Goal: Book appointment/travel/reservation

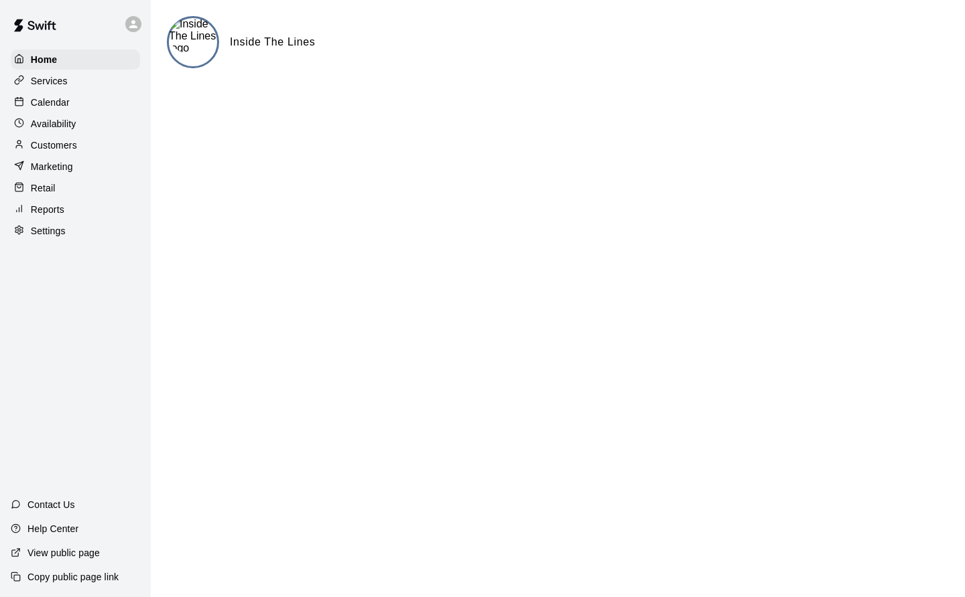
click at [58, 152] on p "Customers" at bounding box center [54, 145] width 46 height 13
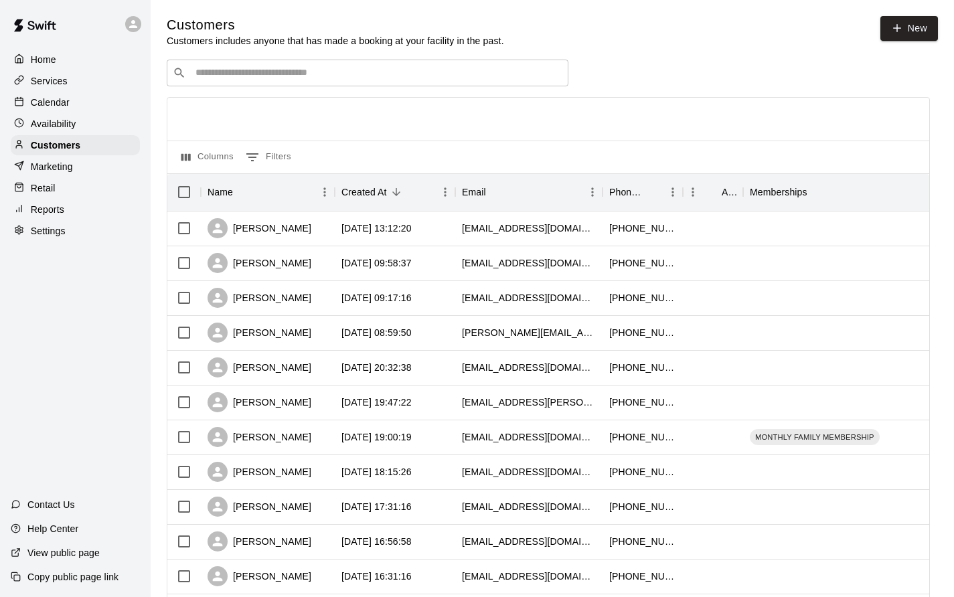
click at [321, 70] on input "Search customers by name or email" at bounding box center [377, 72] width 371 height 13
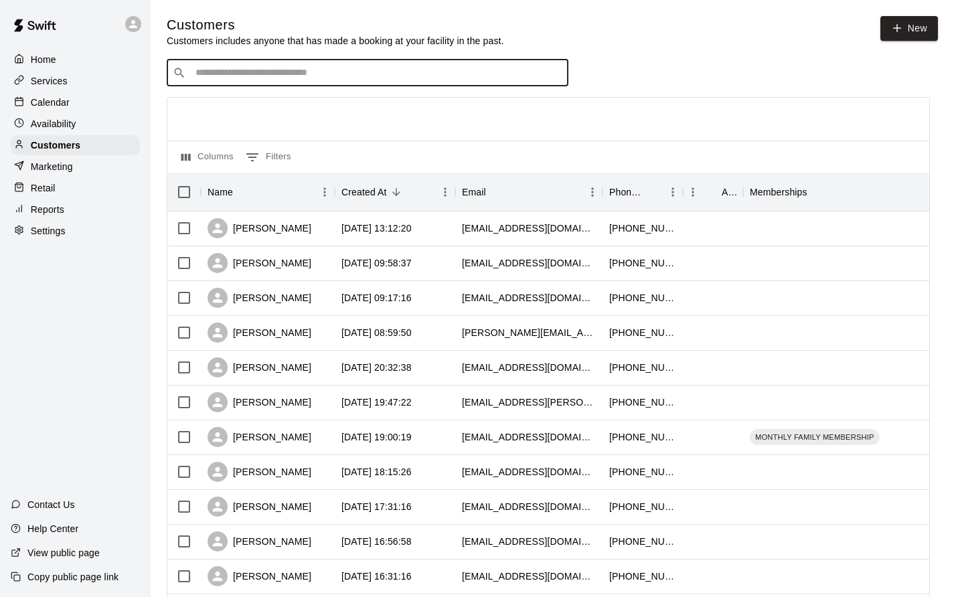
click at [481, 72] on input "Search customers by name or email" at bounding box center [377, 72] width 371 height 13
click at [279, 70] on input "Search customers by name or email" at bounding box center [377, 72] width 371 height 13
click at [334, 65] on div "​ ​" at bounding box center [368, 73] width 402 height 27
click at [350, 78] on input "Search customers by name or email" at bounding box center [377, 72] width 371 height 13
click at [344, 80] on input "Search customers by name or email" at bounding box center [377, 72] width 371 height 13
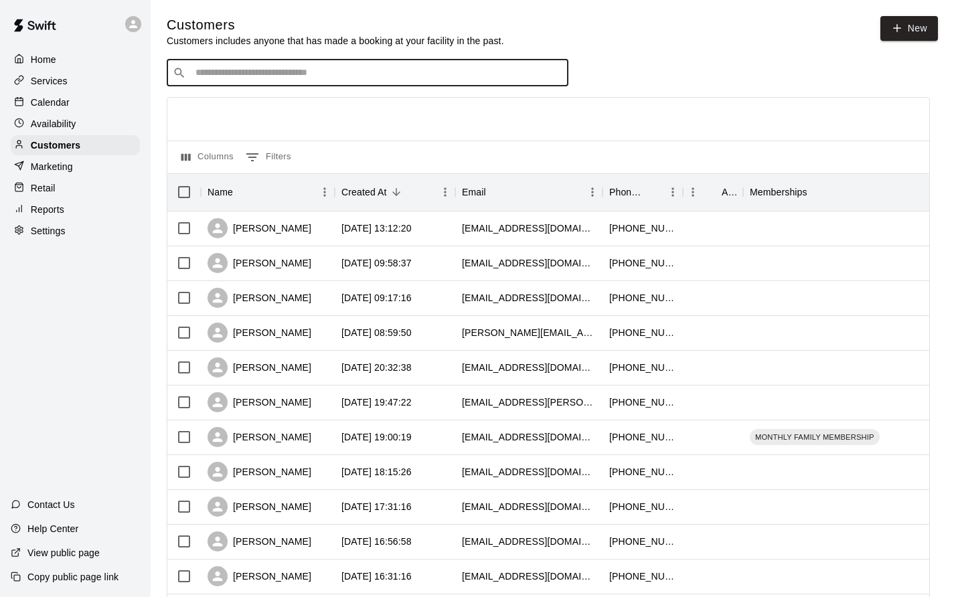
click at [336, 80] on input "Search customers by name or email" at bounding box center [377, 72] width 371 height 13
type input "***"
click at [481, 74] on icon "Clear" at bounding box center [554, 72] width 13 height 13
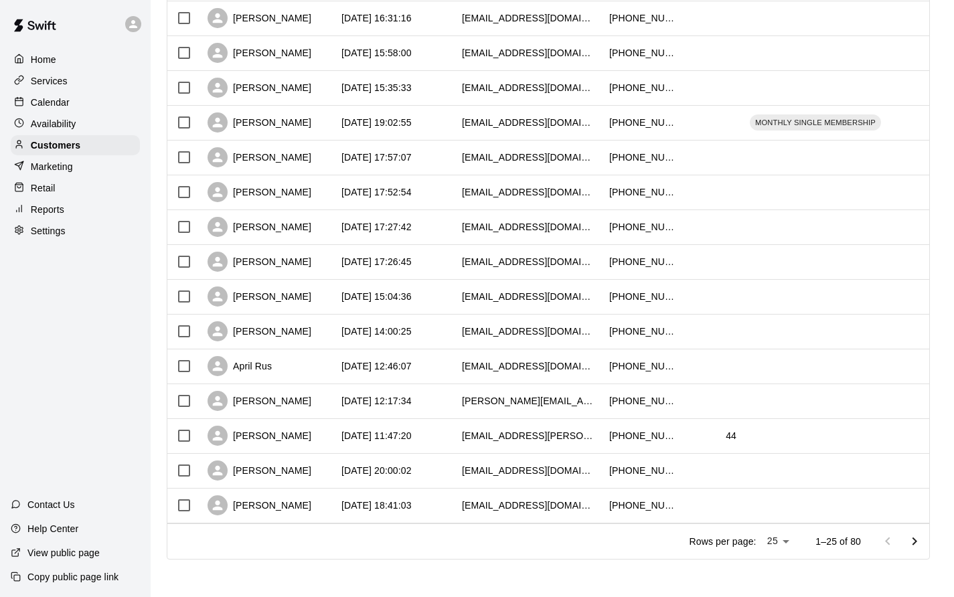
scroll to position [571, 0]
click at [481, 541] on body "Home Services Calendar Availability Customers Marketing Retail Reports Settings…" at bounding box center [477, 19] width 954 height 1156
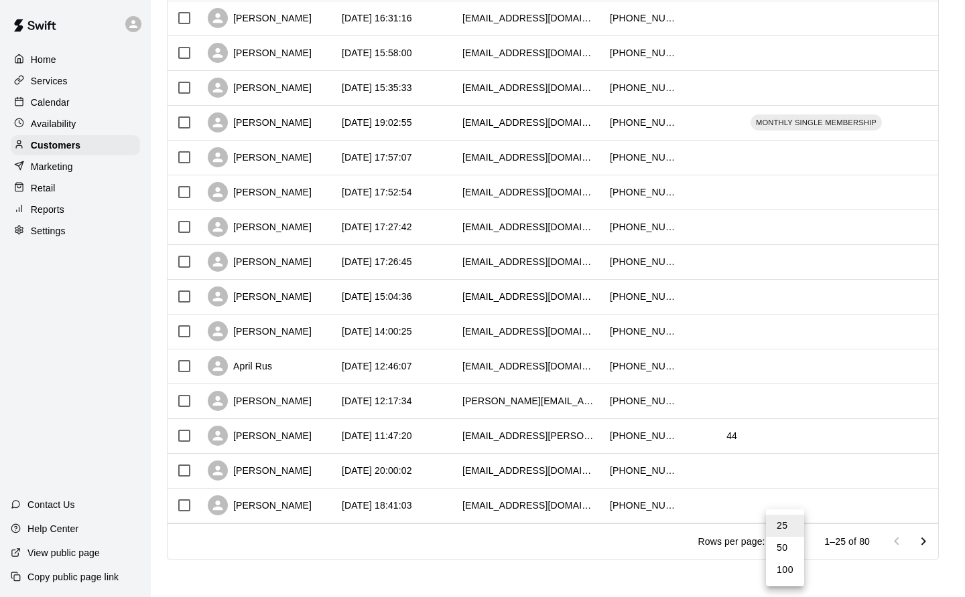
click at [481, 577] on li "100" at bounding box center [785, 570] width 38 height 22
type input "***"
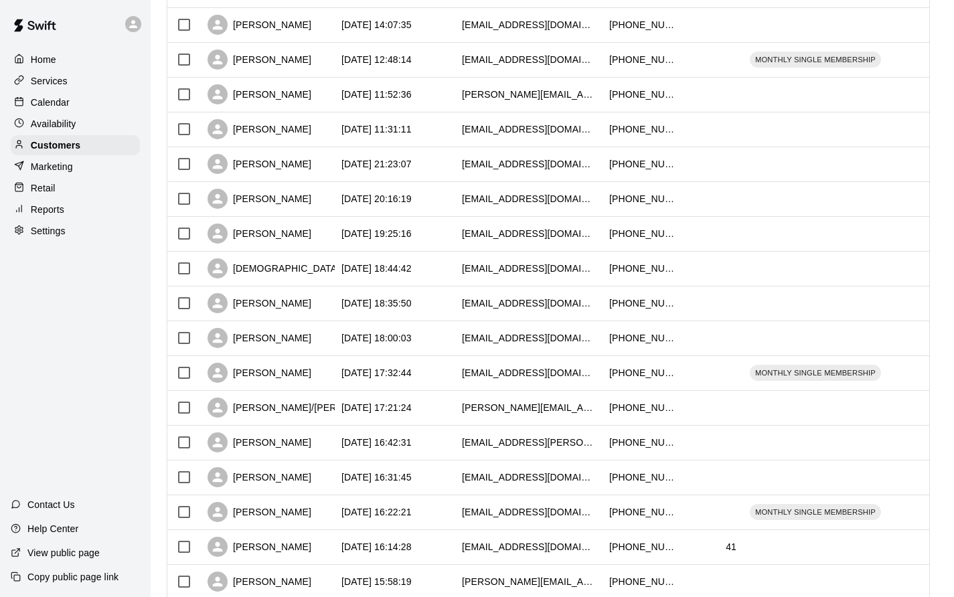
scroll to position [1595, 0]
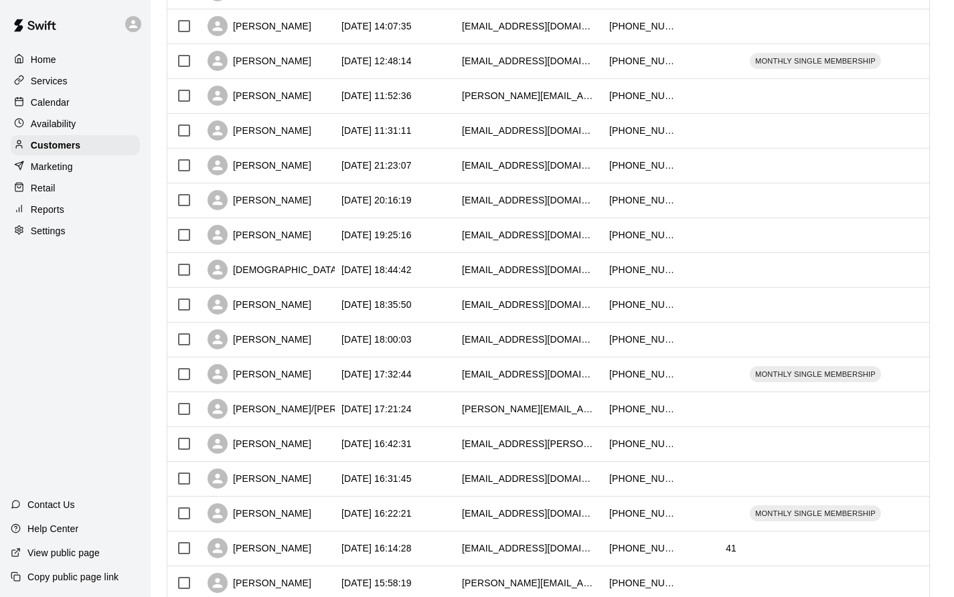
click at [57, 112] on div "Calendar" at bounding box center [75, 102] width 129 height 20
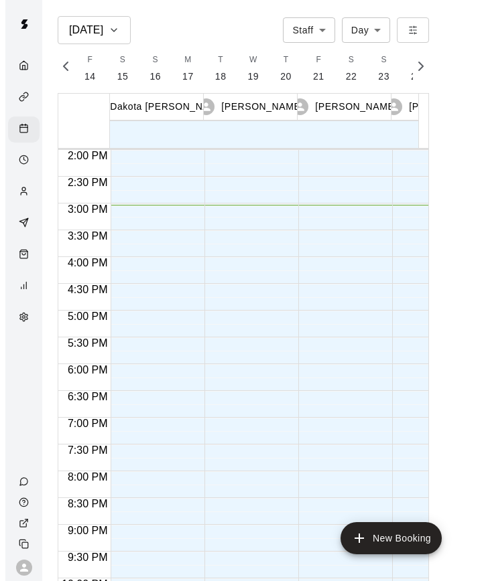
scroll to position [0, 5608]
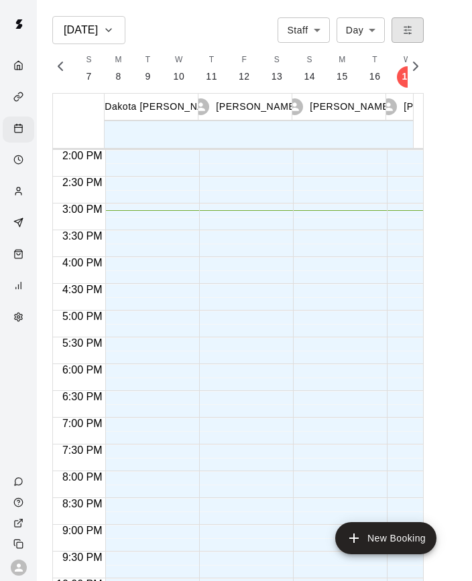
click at [423, 38] on button "button" at bounding box center [407, 29] width 32 height 25
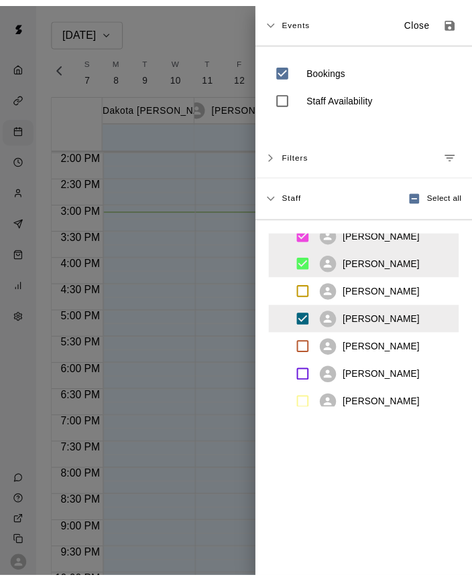
scroll to position [196, 0]
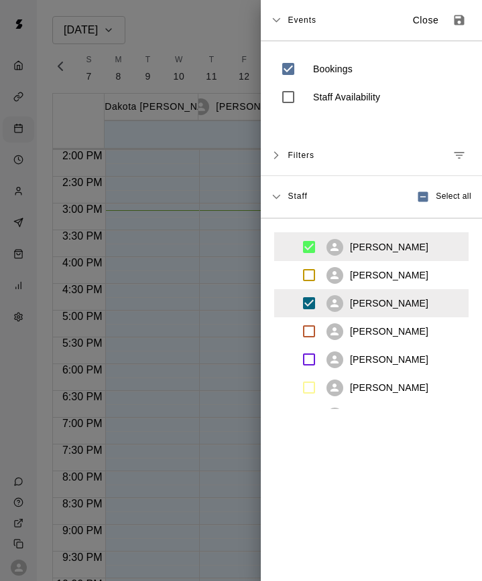
click at [452, 21] on icon "Save as default view" at bounding box center [458, 19] width 13 height 13
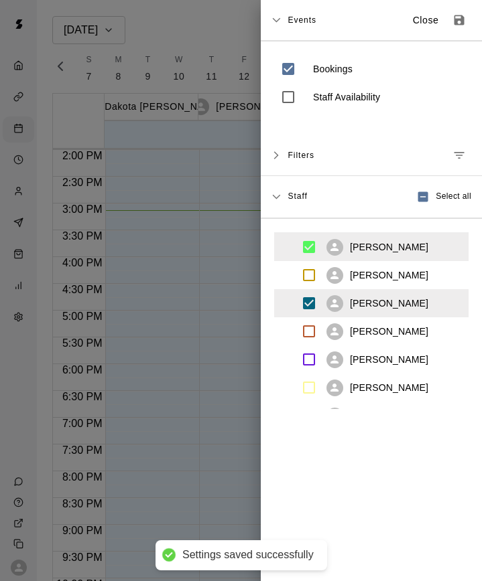
click at [454, 18] on icon "Save as default view" at bounding box center [459, 20] width 10 height 10
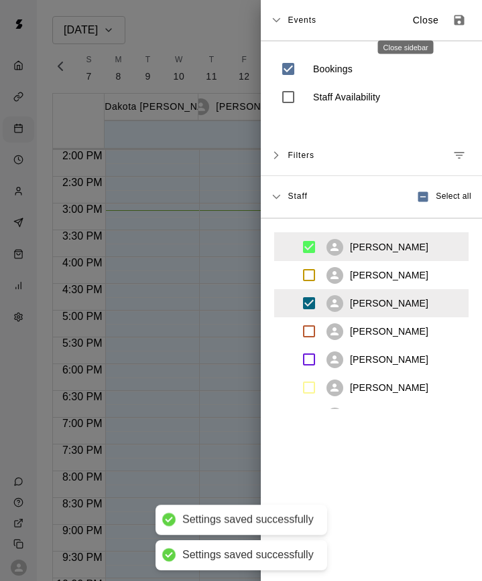
click at [413, 21] on p "Close" at bounding box center [426, 20] width 26 height 14
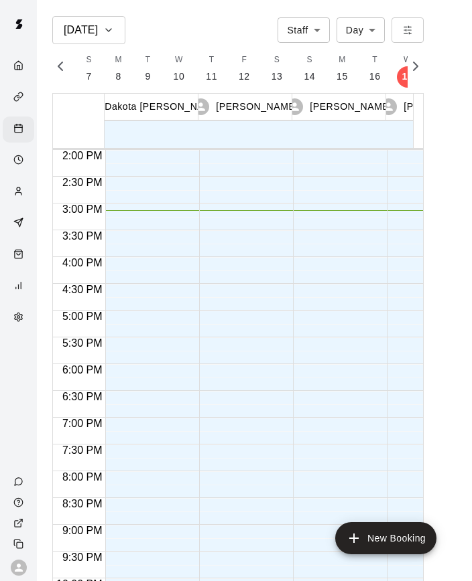
click at [330, 27] on body "[DATE] Staff ***** ​ Day *** ​ F 14 S 15 S 16 M 17 T 18 W 19 T 20 F 21 S 22 S 2…" at bounding box center [236, 301] width 472 height 603
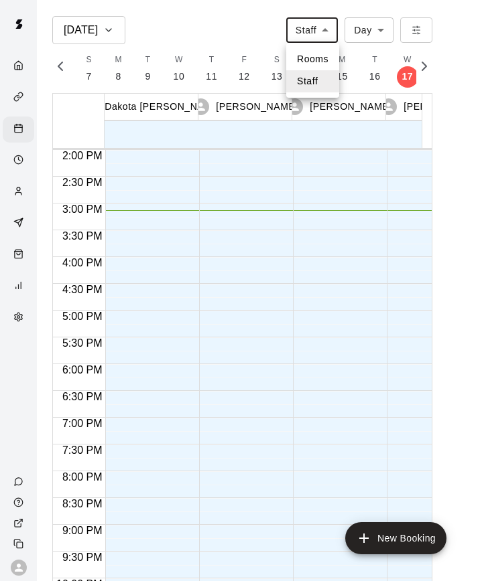
click at [226, 25] on div at bounding box center [241, 290] width 482 height 581
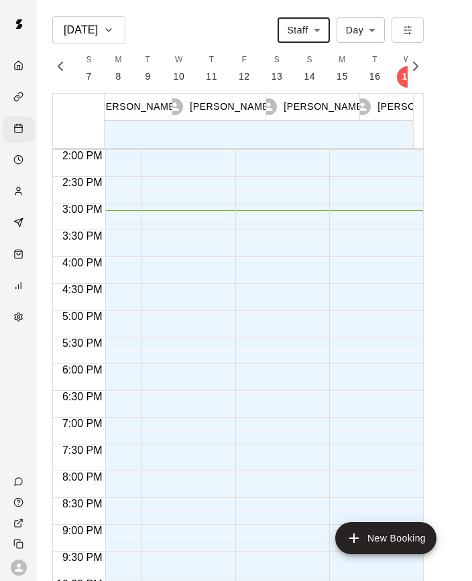
scroll to position [0, 246]
click at [401, 219] on div at bounding box center [372, 43] width 87 height 1286
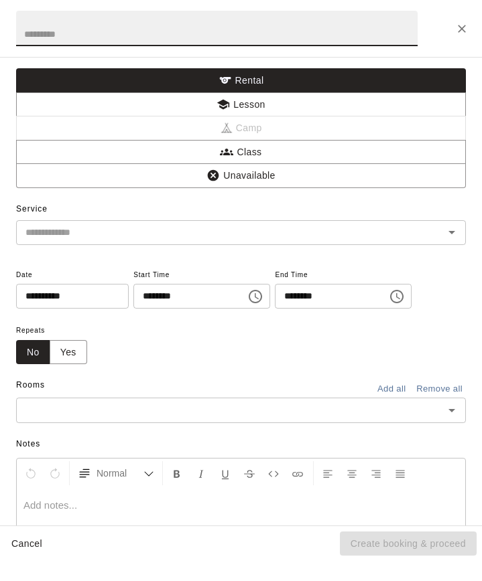
click at [462, 31] on icon "Close" at bounding box center [461, 28] width 13 height 13
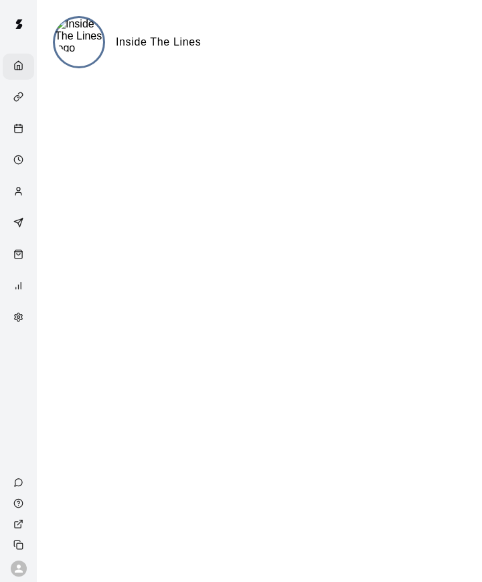
click at [20, 136] on div "Calendar" at bounding box center [21, 129] width 17 height 13
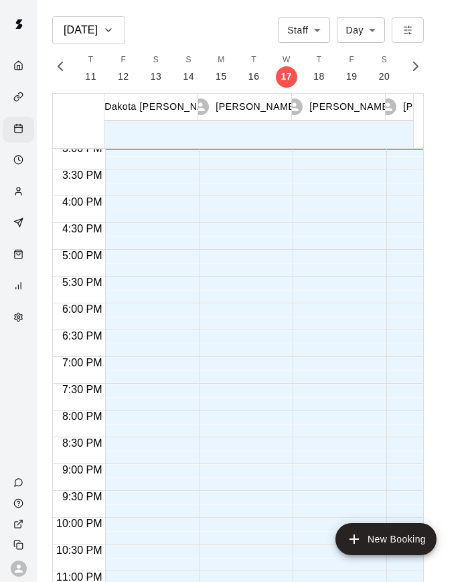
click at [460, 305] on main "[DATE] Staff ***** ​ Day *** ​ F 14 S 15 S 16 M 17 T 18 W 19 T 20 F 21 S 22 S 2…" at bounding box center [254, 307] width 425 height 582
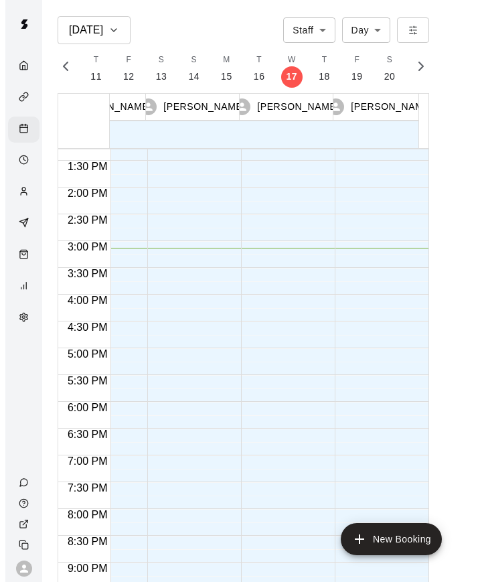
scroll to position [714, 245]
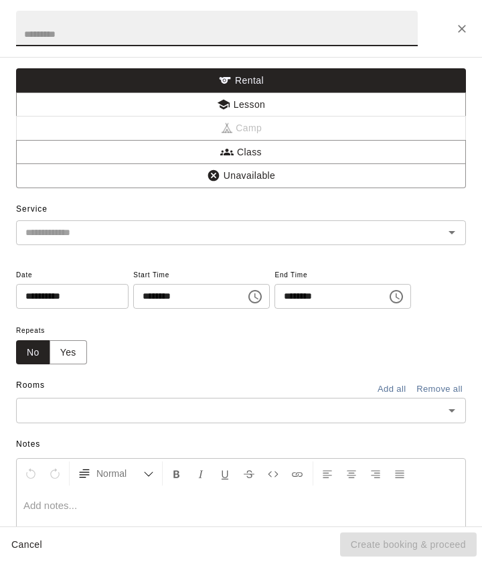
click at [269, 105] on button "Lesson" at bounding box center [241, 104] width 450 height 25
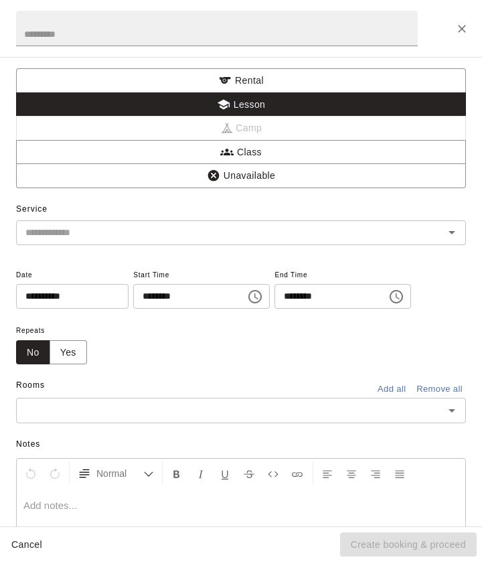
click at [121, 233] on input "text" at bounding box center [221, 232] width 403 height 17
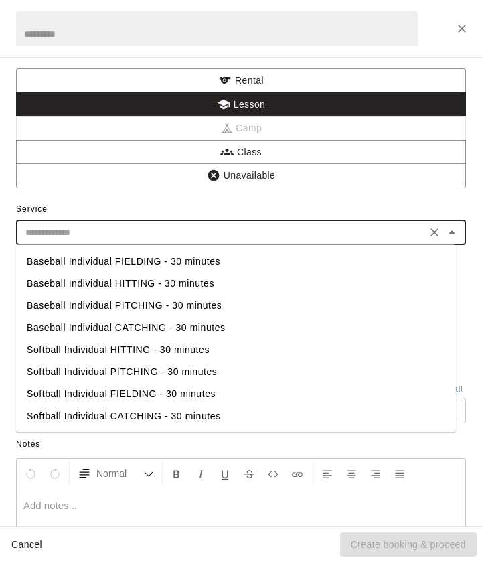
click at [165, 287] on li "Baseball Individual HITTING - 30 minutes" at bounding box center [236, 284] width 440 height 22
type input "**********"
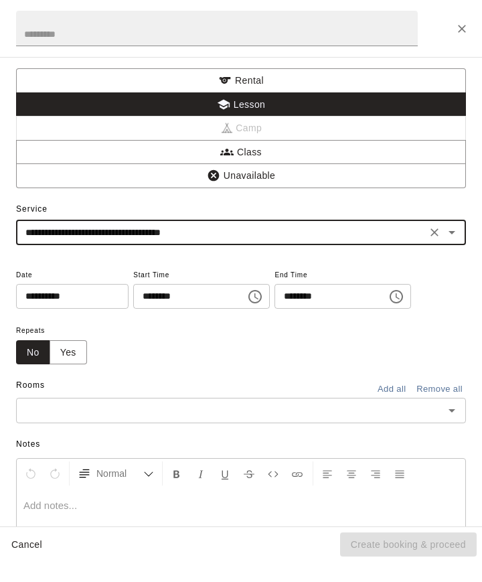
click at [136, 419] on input "text" at bounding box center [230, 410] width 420 height 17
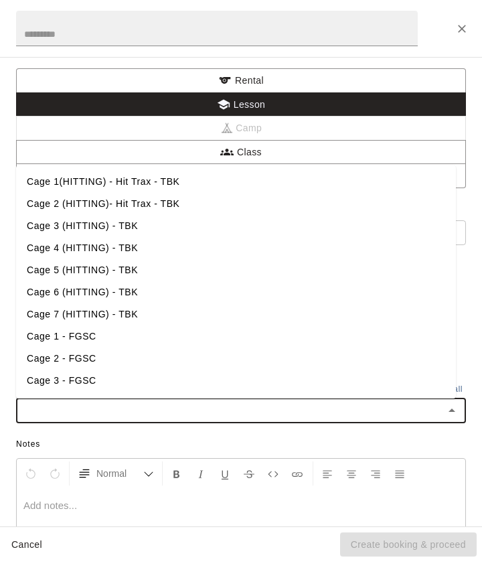
click at [98, 237] on li "Cage 3 (HITTING) - TBK" at bounding box center [236, 226] width 440 height 22
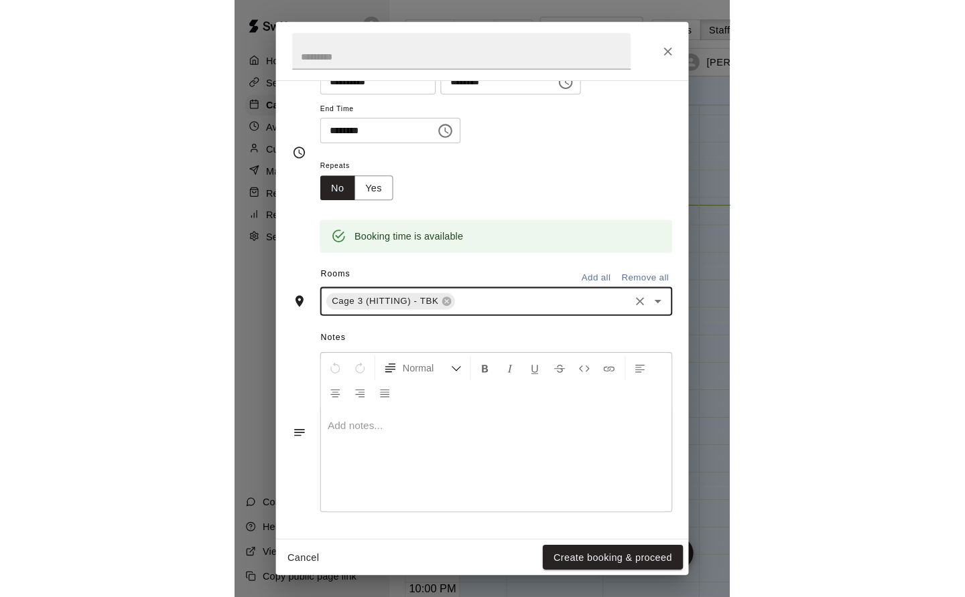
scroll to position [127, 0]
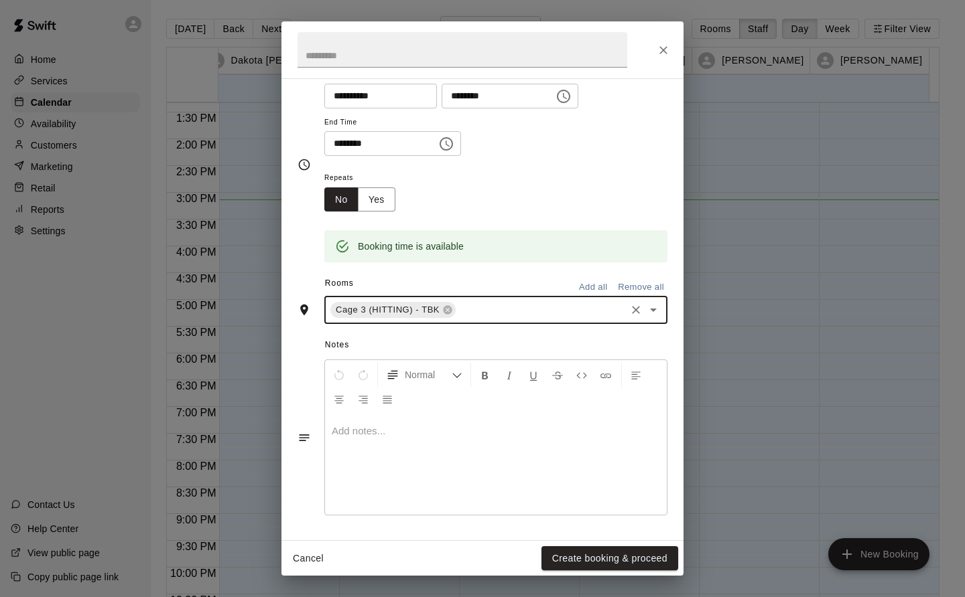
click at [482, 567] on button "Create booking & proceed" at bounding box center [609, 559] width 137 height 25
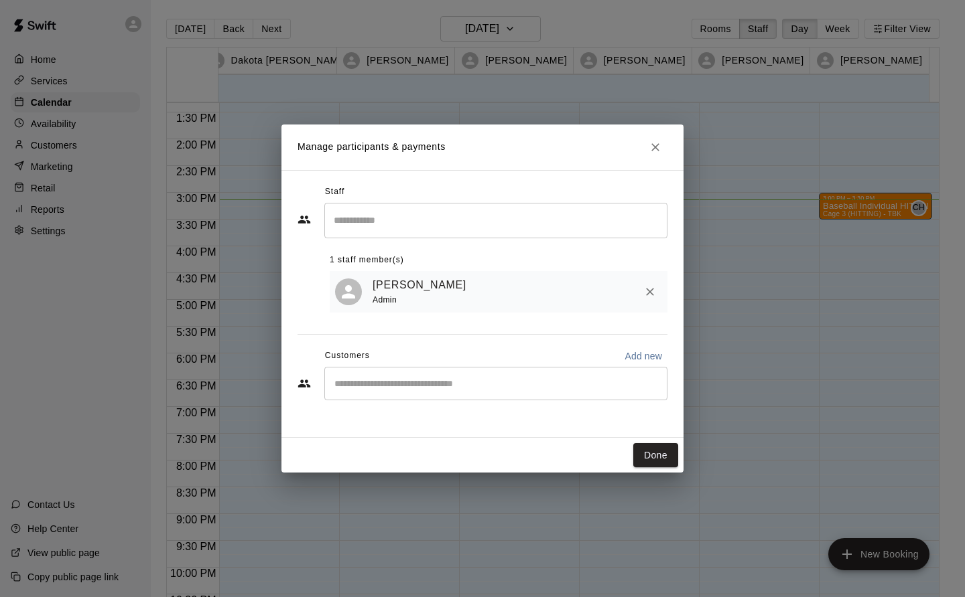
click at [370, 390] on input "Start typing to search customers..." at bounding box center [495, 383] width 331 height 13
click at [350, 380] on input "Start typing to search customers..." at bounding box center [495, 383] width 331 height 13
click at [348, 385] on input "Start typing to search customers..." at bounding box center [495, 383] width 331 height 13
click at [350, 384] on input "Start typing to search customers..." at bounding box center [495, 383] width 331 height 13
type input "*"
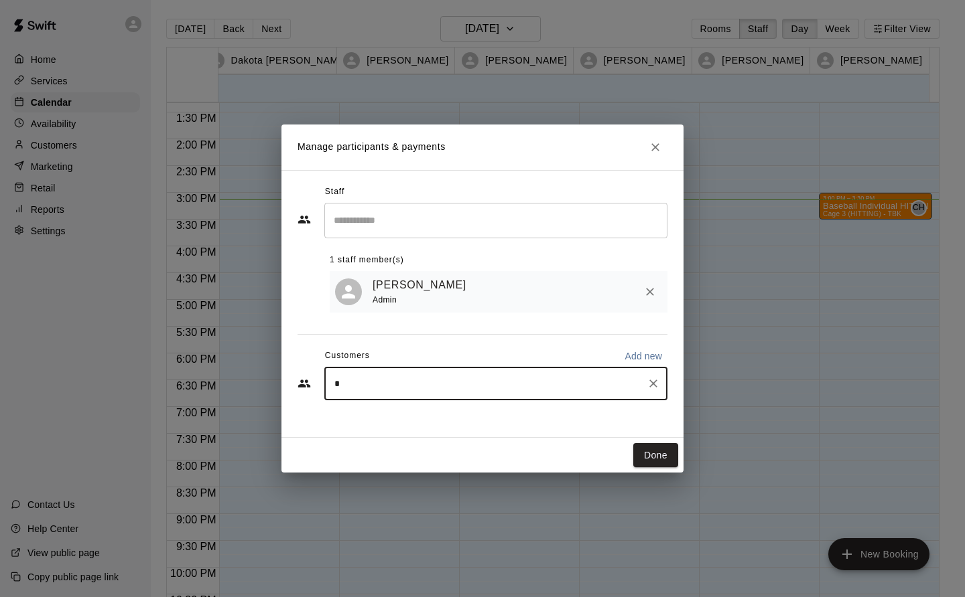
click at [482, 382] on icon "Clear" at bounding box center [652, 383] width 13 height 13
type input "**********"
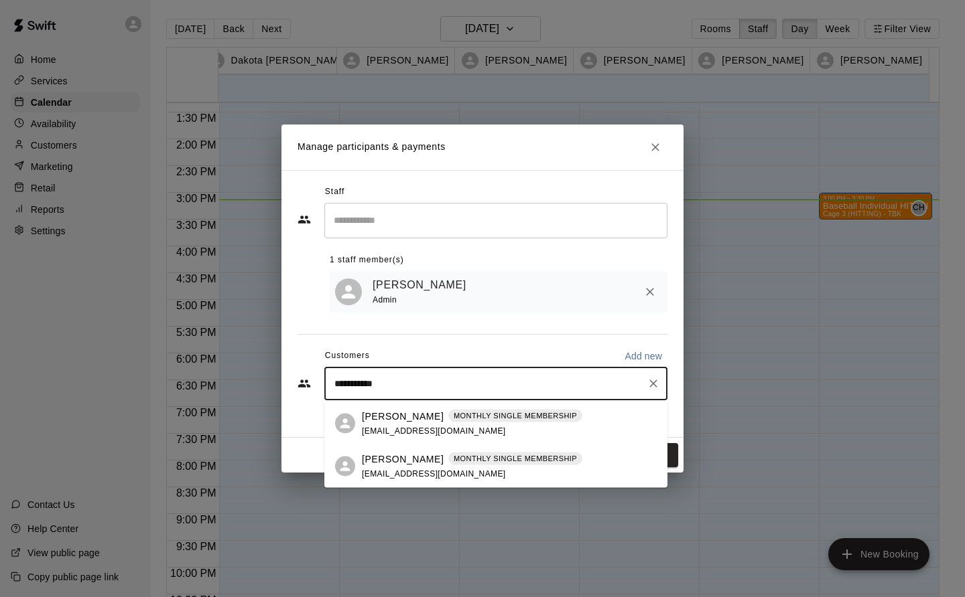
click at [417, 465] on p "Will Frederiksen" at bounding box center [403, 459] width 82 height 14
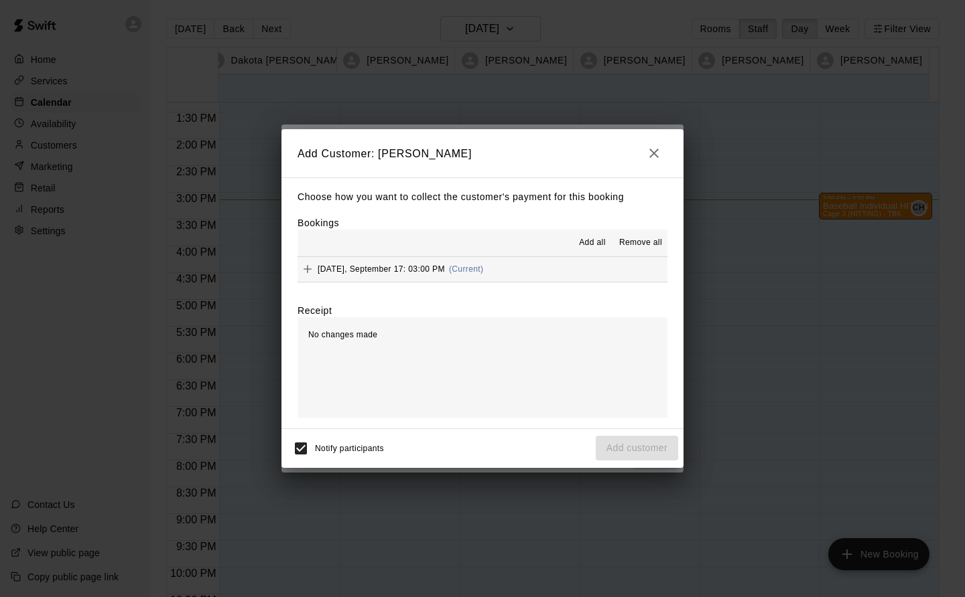
click at [445, 265] on span "Wednesday, September 17: 03:00 PM" at bounding box center [380, 269] width 127 height 9
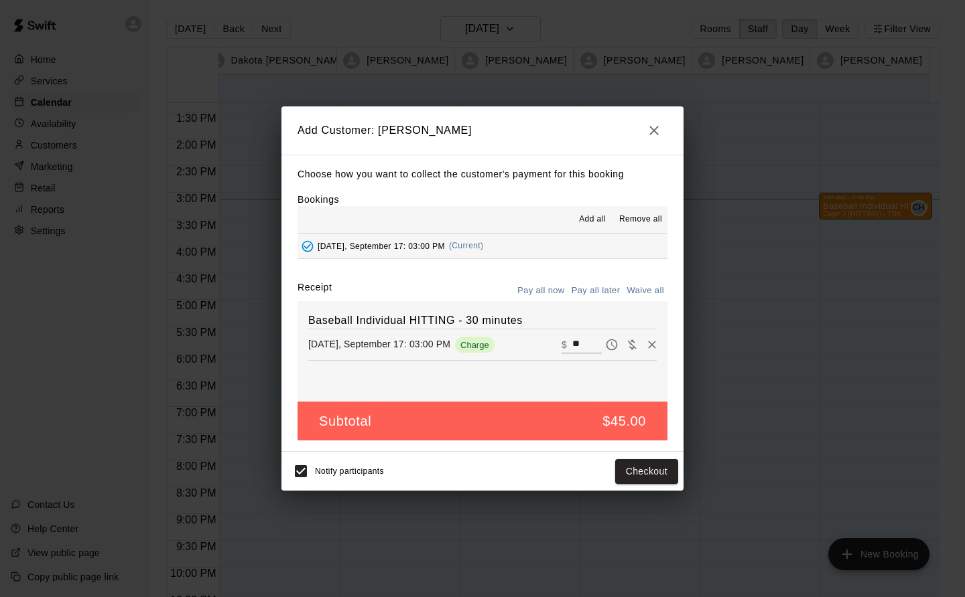
click at [482, 483] on button "Checkout" at bounding box center [646, 471] width 63 height 25
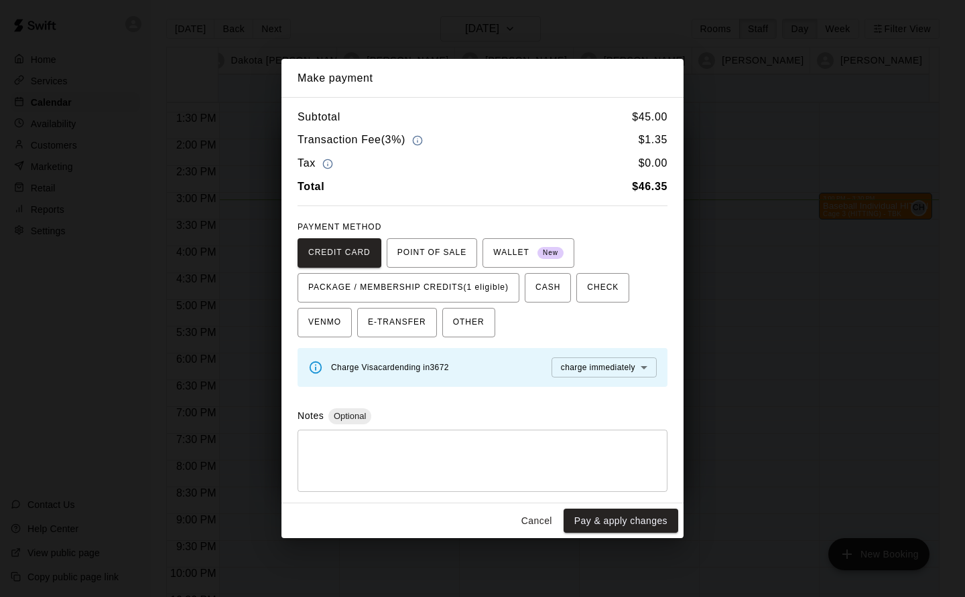
click at [482, 283] on span "PACKAGE / MEMBERSHIP CREDITS (1 eligible)" at bounding box center [408, 287] width 200 height 21
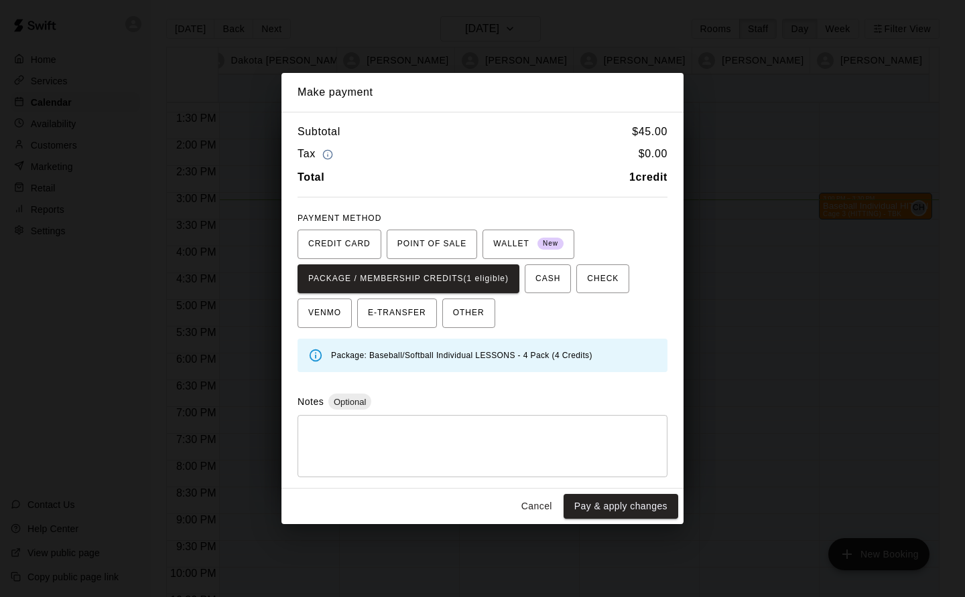
click at [482, 514] on button "Pay & apply changes" at bounding box center [620, 506] width 115 height 25
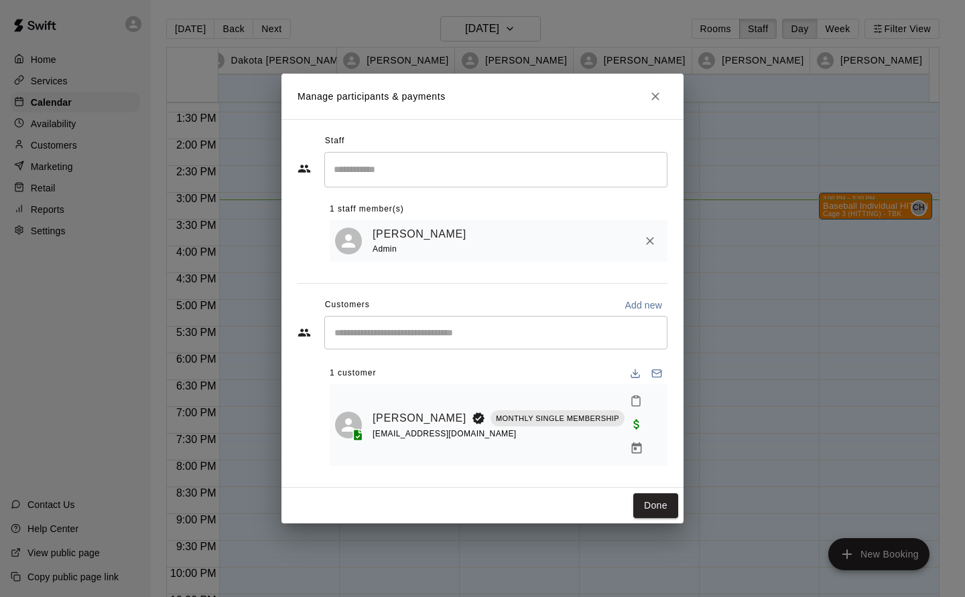
click at [482, 494] on button "Done" at bounding box center [655, 506] width 45 height 25
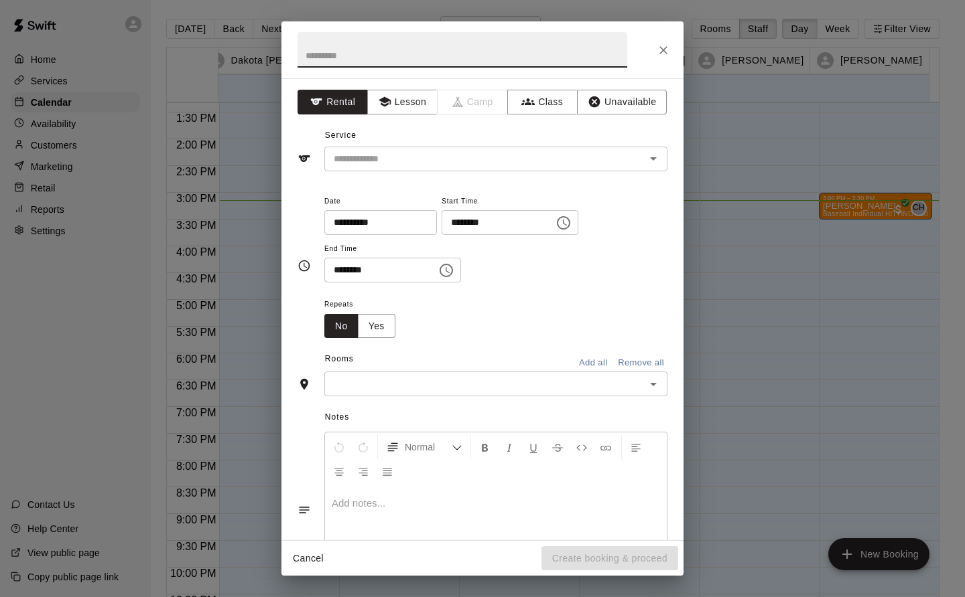
click at [392, 95] on button "Lesson" at bounding box center [402, 102] width 70 height 25
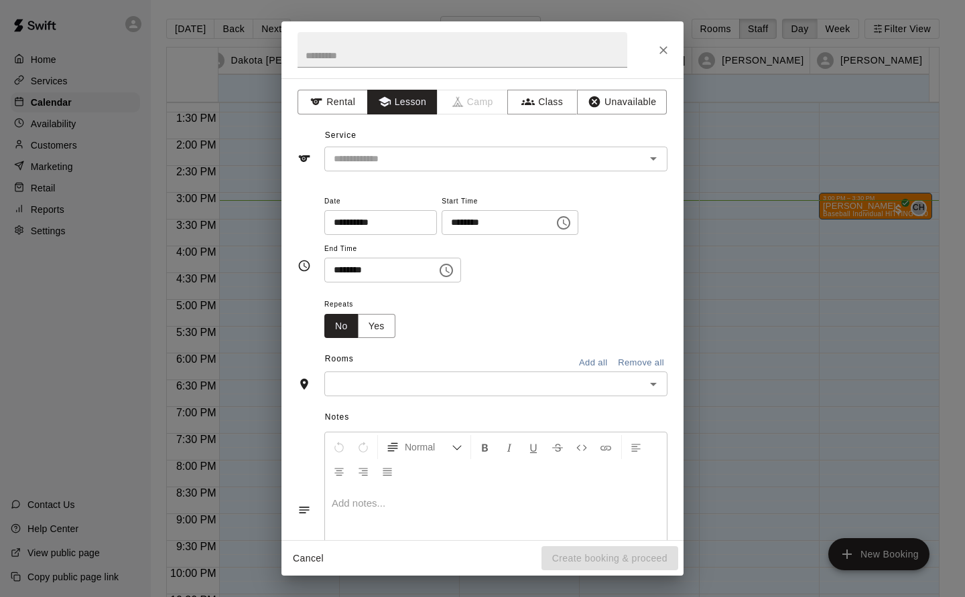
click at [410, 153] on input "text" at bounding box center [475, 159] width 295 height 17
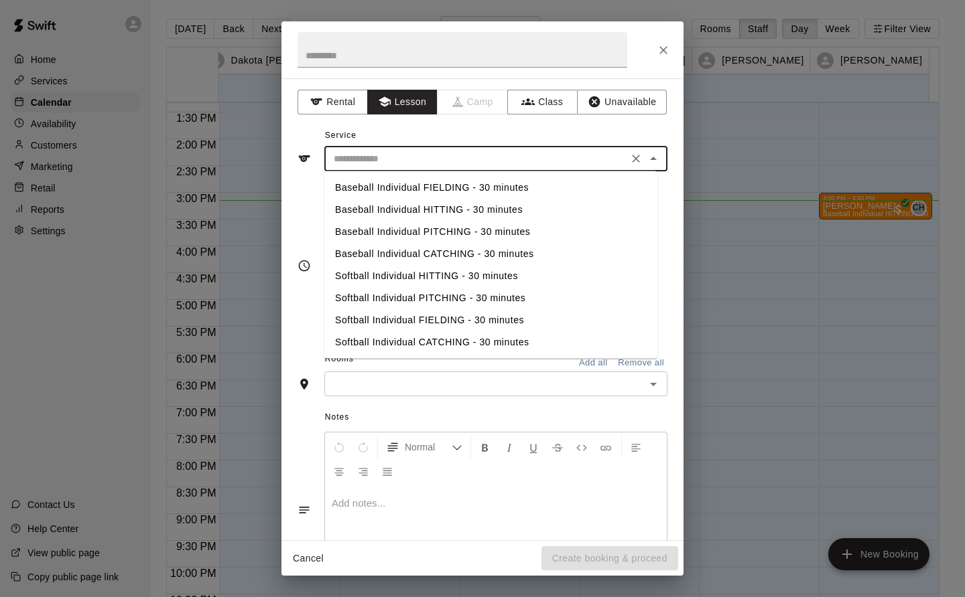
click at [474, 206] on li "Baseball Individual HITTING - 30 minutes" at bounding box center [490, 210] width 333 height 22
type input "**********"
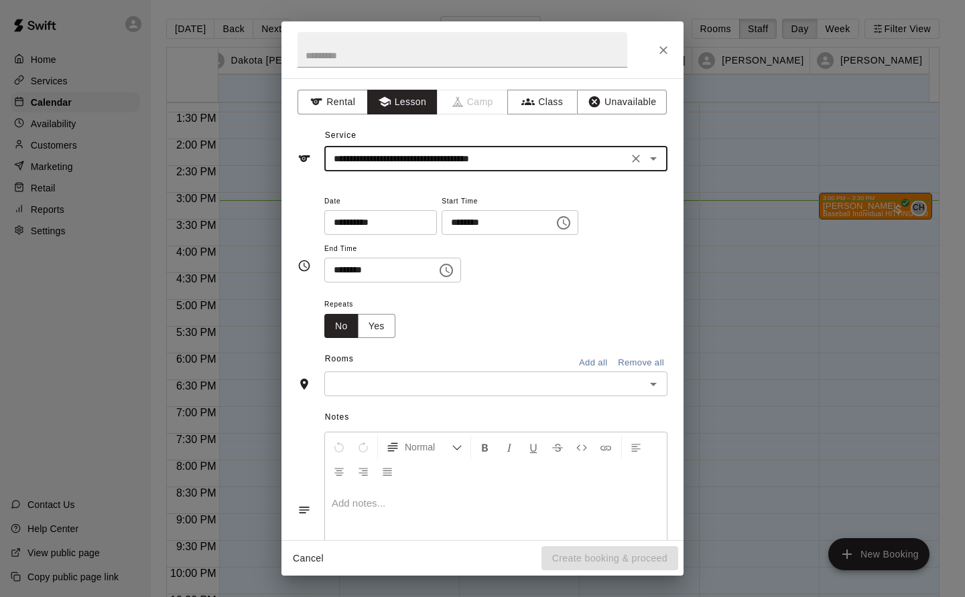
click at [366, 388] on input "text" at bounding box center [484, 384] width 313 height 17
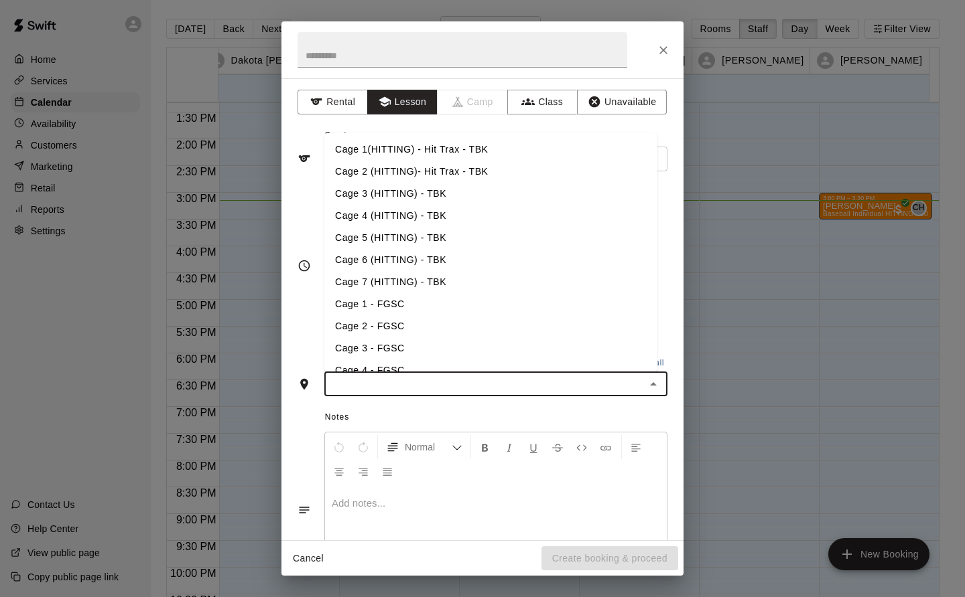
click at [350, 215] on li "Cage 4 (HITTING) - TBK" at bounding box center [490, 216] width 333 height 22
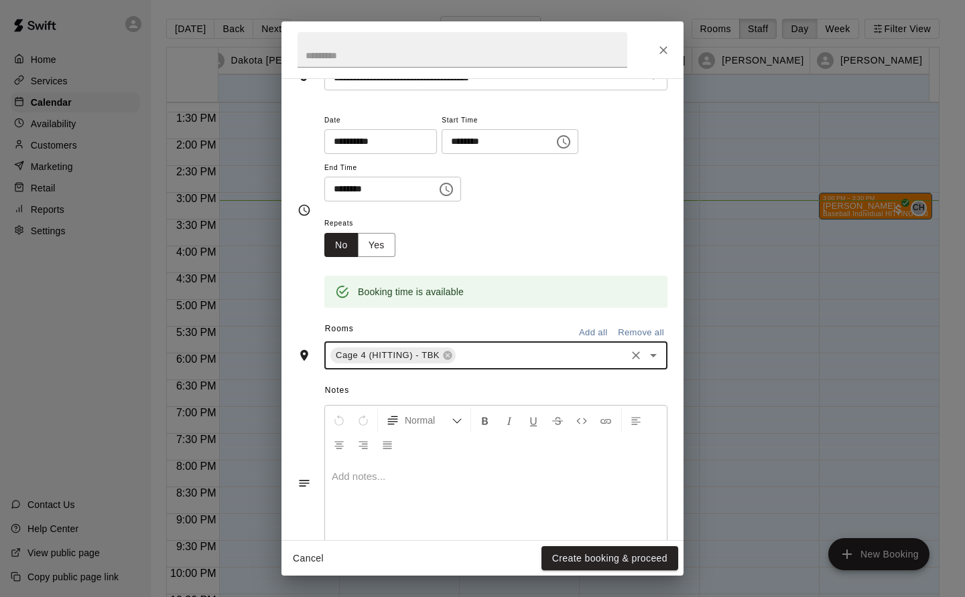
scroll to position [104, 0]
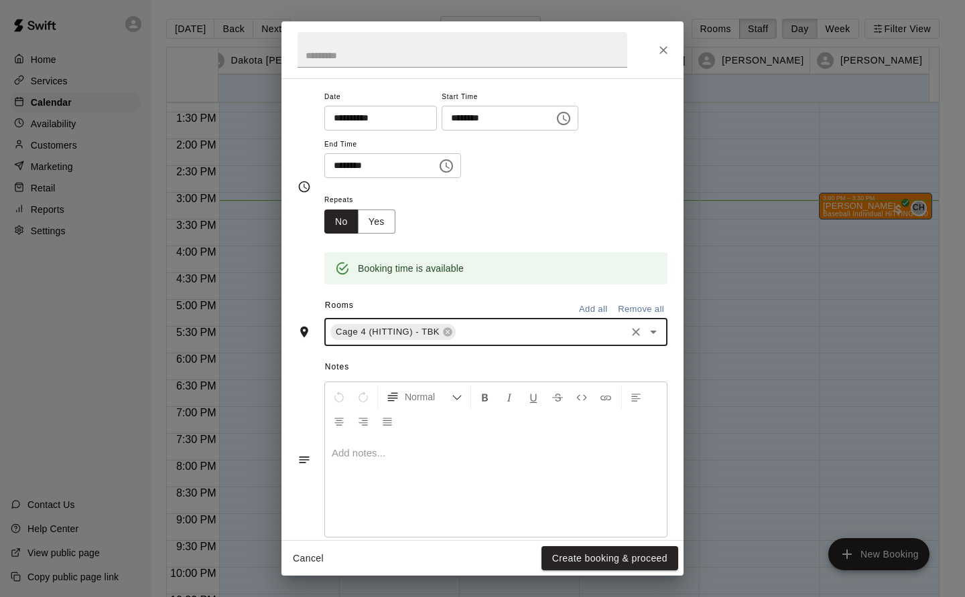
click at [482, 562] on button "Create booking & proceed" at bounding box center [609, 559] width 137 height 25
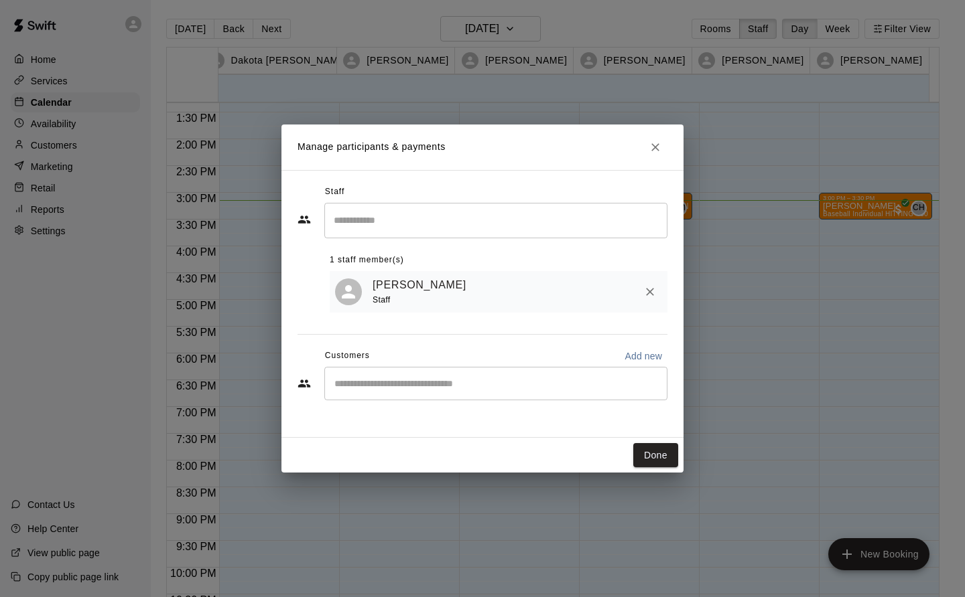
click at [479, 384] on input "Start typing to search customers..." at bounding box center [495, 383] width 331 height 13
type input "*****"
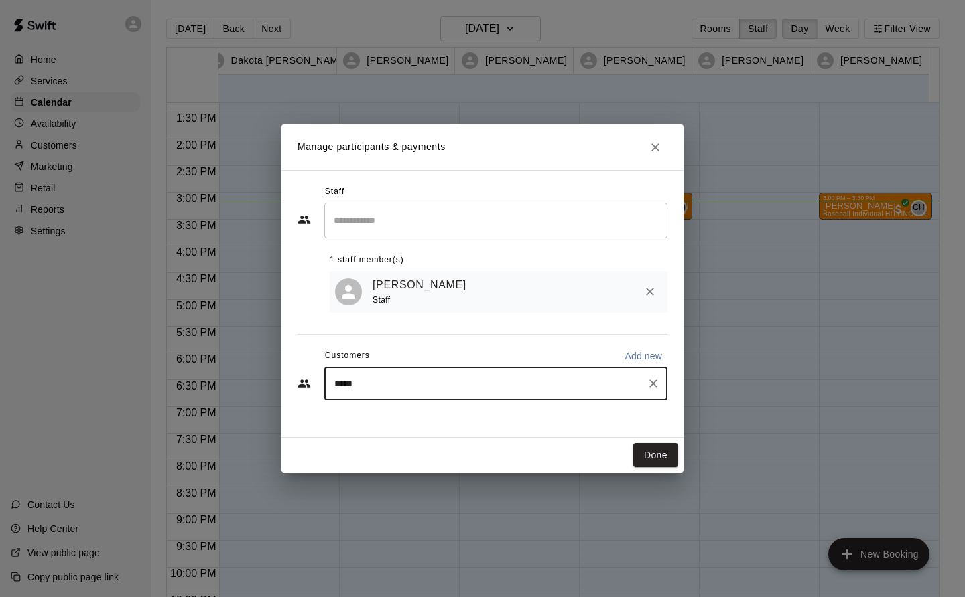
click at [482, 393] on div "Start typing to search customers..." at bounding box center [652, 383] width 17 height 19
click at [482, 378] on icon "Clear" at bounding box center [652, 383] width 13 height 13
click at [482, 453] on button "Done" at bounding box center [655, 455] width 45 height 25
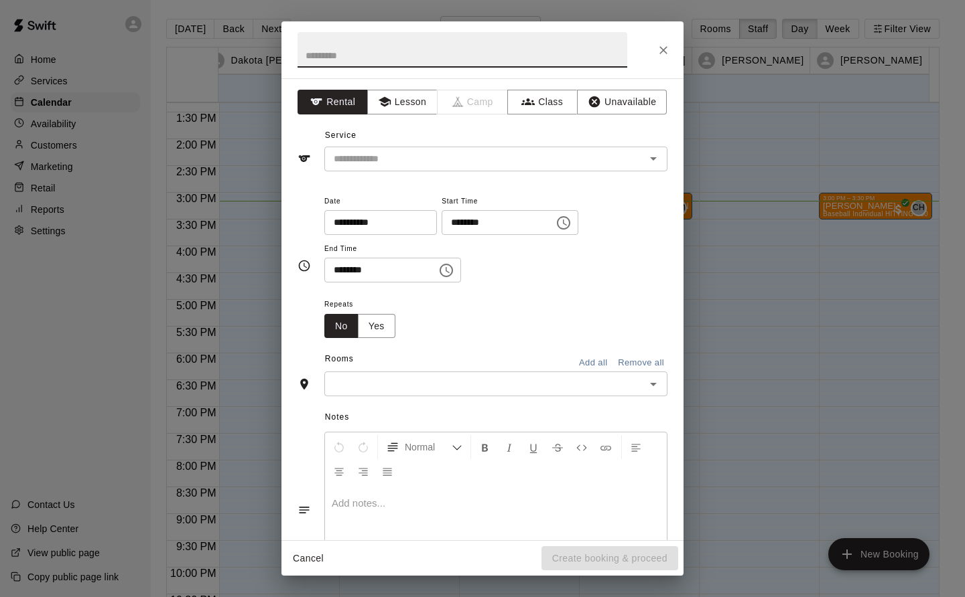
click at [409, 102] on button "Lesson" at bounding box center [402, 102] width 70 height 25
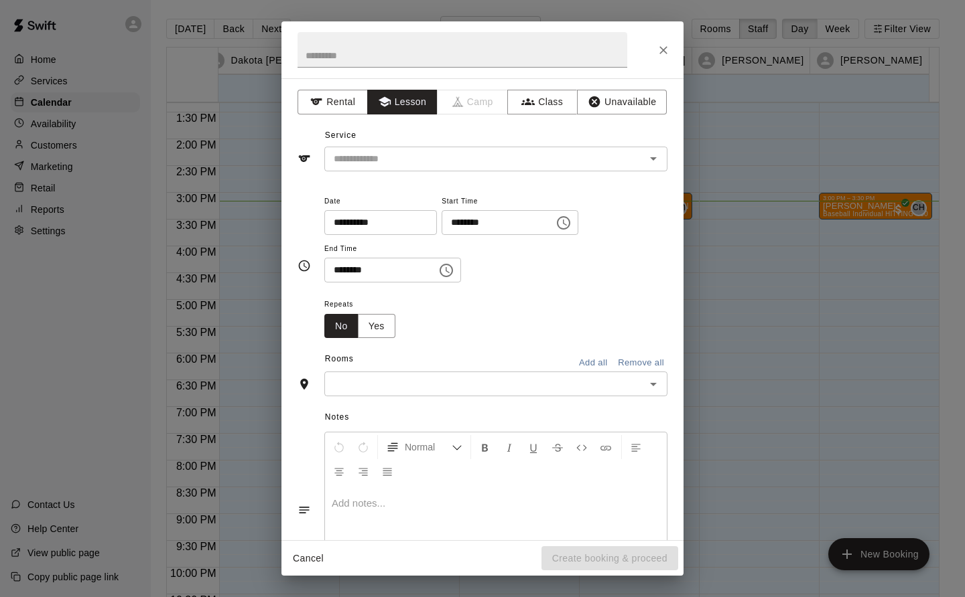
click at [419, 159] on input "text" at bounding box center [475, 159] width 295 height 17
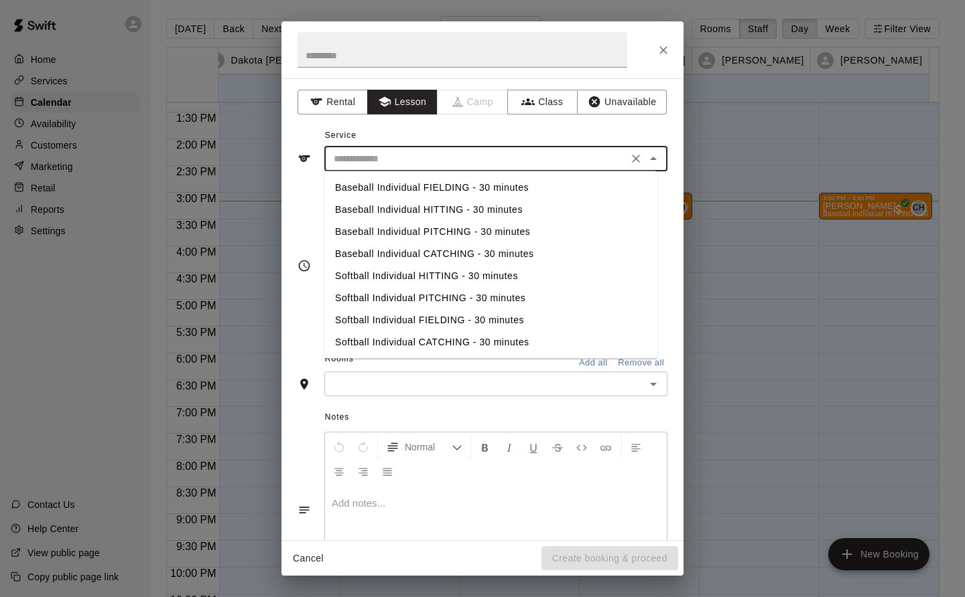
click at [482, 191] on li "Baseball Individual FIELDING - 30 minutes" at bounding box center [490, 188] width 333 height 22
type input "**********"
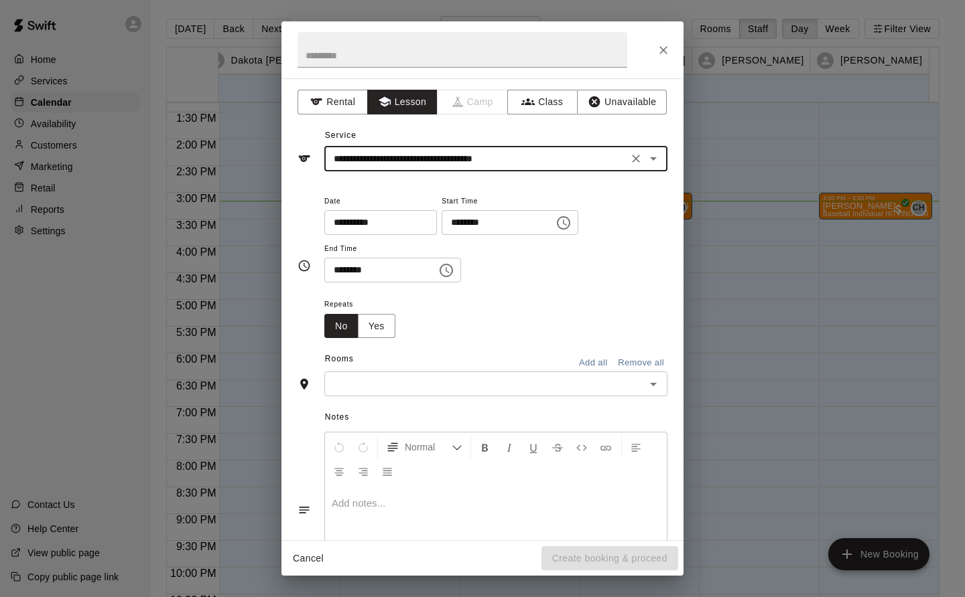
scroll to position [72, 0]
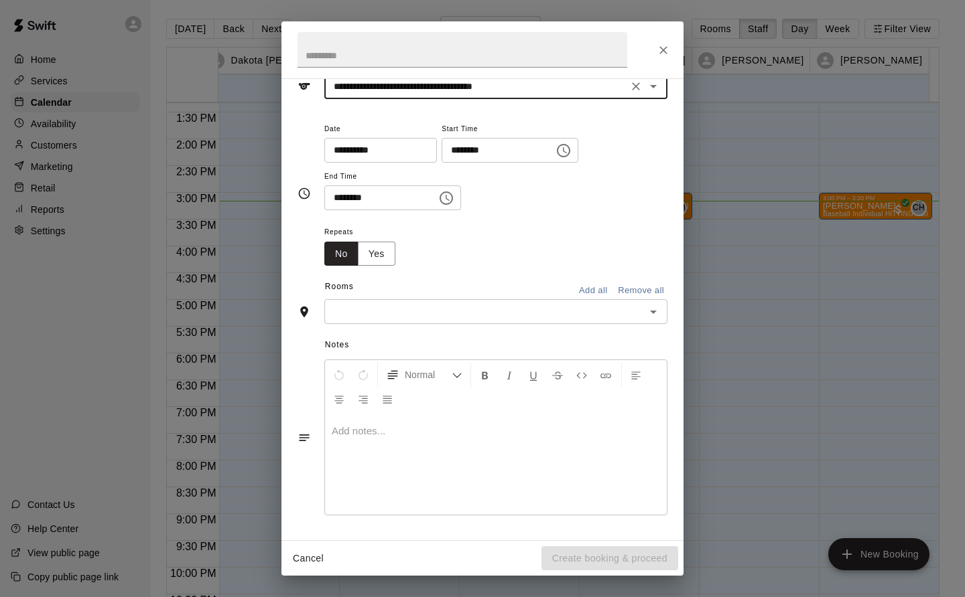
click at [482, 308] on input "text" at bounding box center [484, 311] width 313 height 17
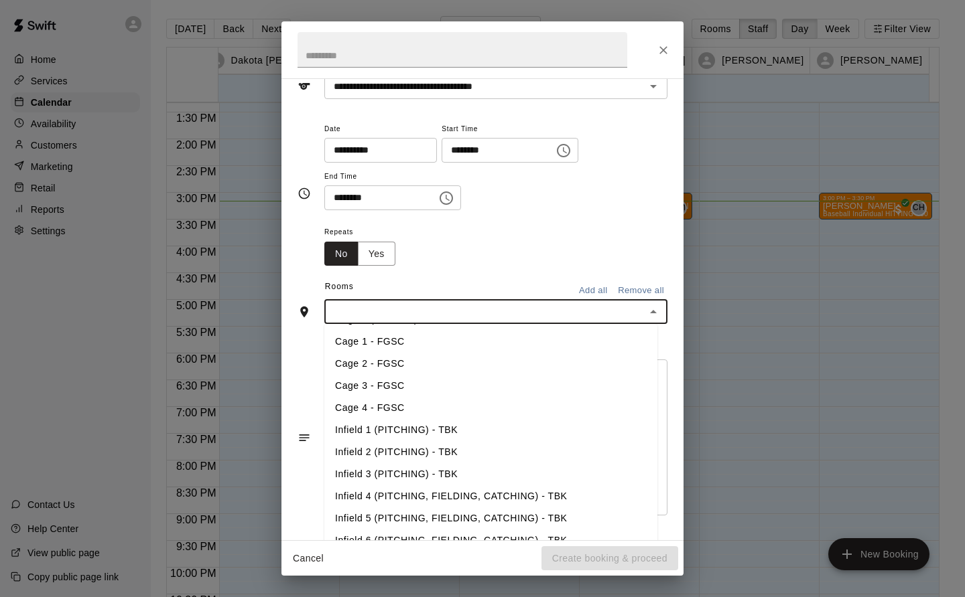
scroll to position [153, 0]
click at [440, 498] on li "Infield 4 (PITCHING, FIELDING, CATCHING) - TBK" at bounding box center [490, 497] width 333 height 22
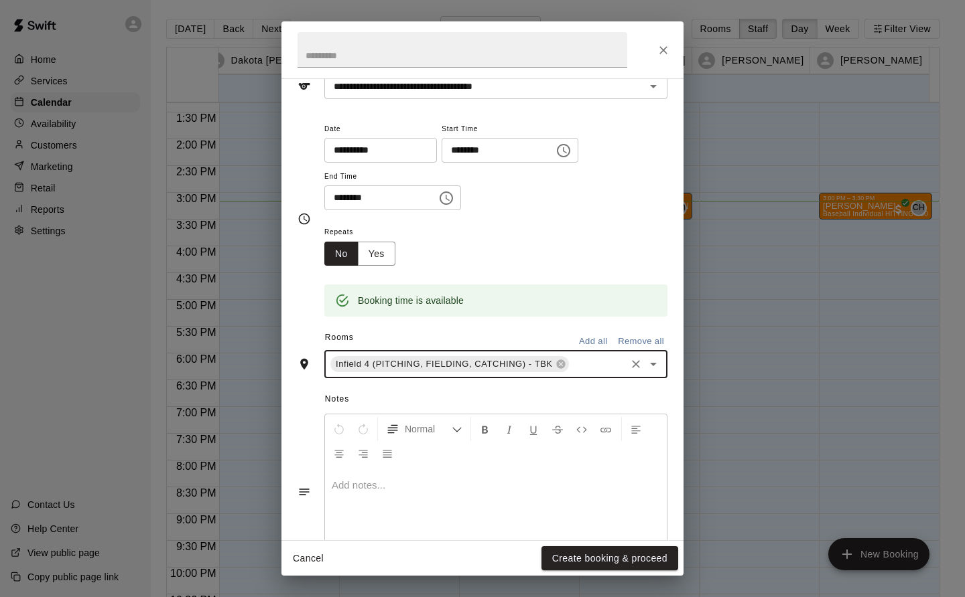
click at [482, 563] on button "Create booking & proceed" at bounding box center [609, 559] width 137 height 25
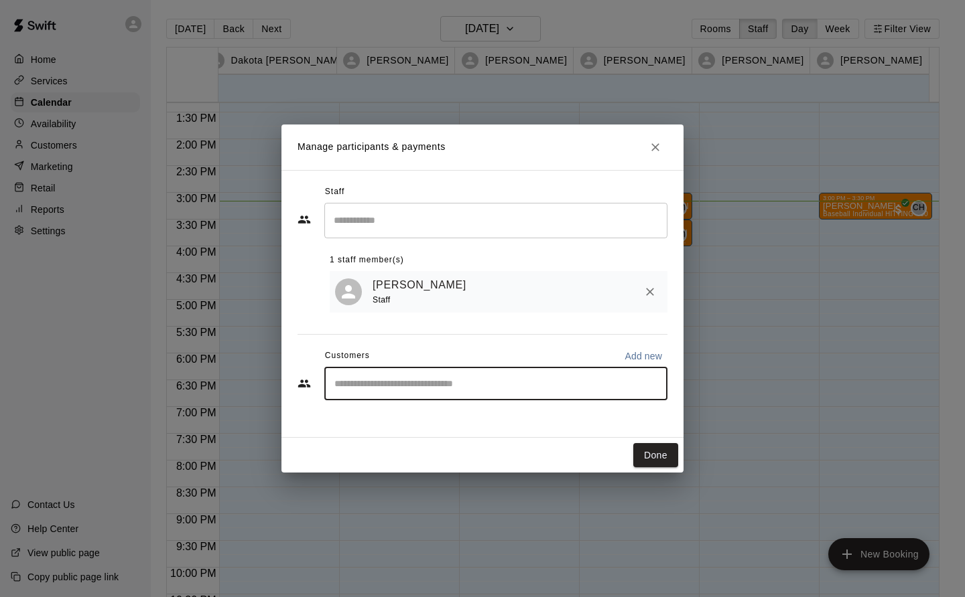
type input "********"
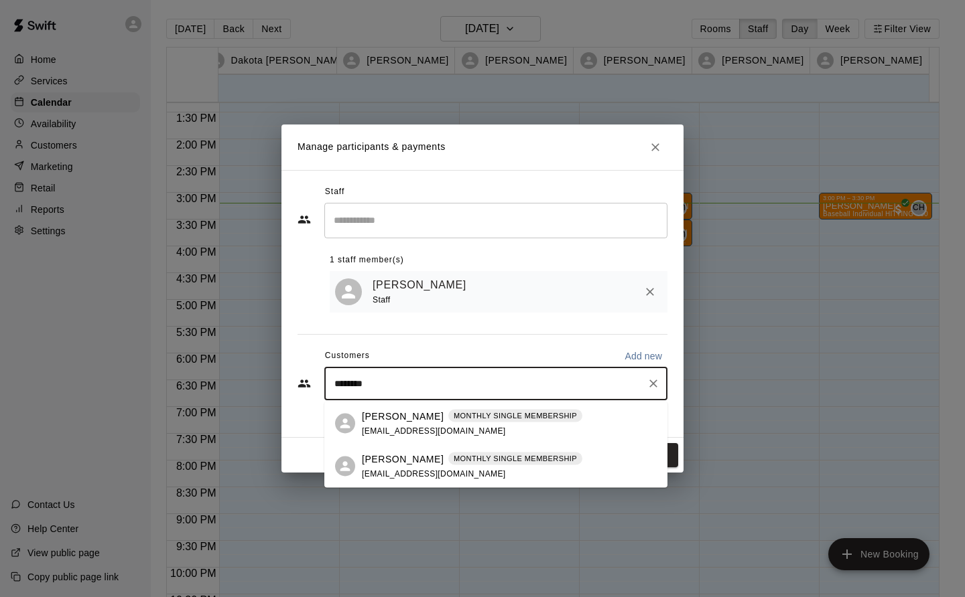
click at [406, 465] on p "Bryson Clearman" at bounding box center [403, 459] width 82 height 14
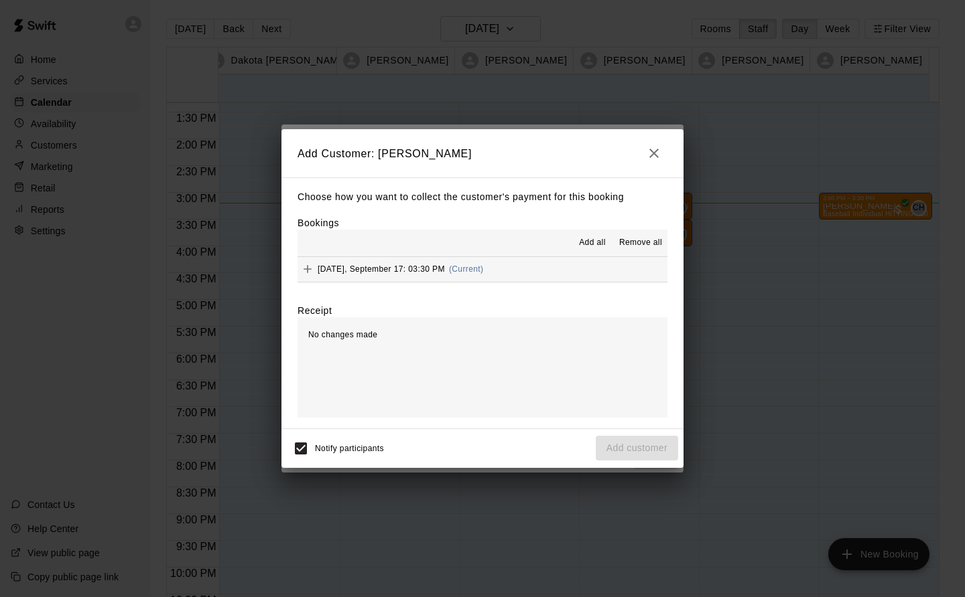
click at [441, 272] on span "Wednesday, September 17: 03:30 PM" at bounding box center [380, 269] width 127 height 9
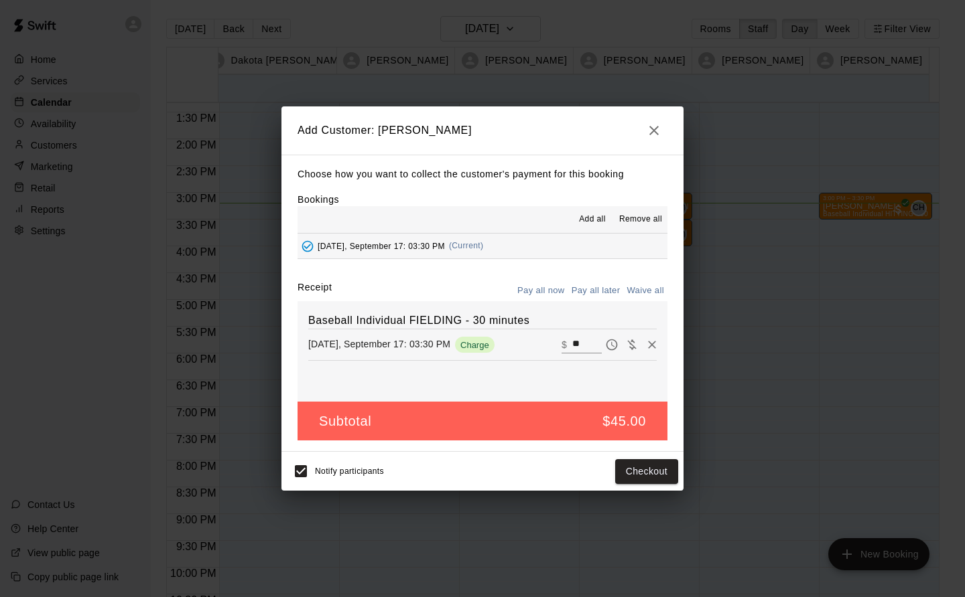
click at [482, 469] on button "Checkout" at bounding box center [646, 471] width 63 height 25
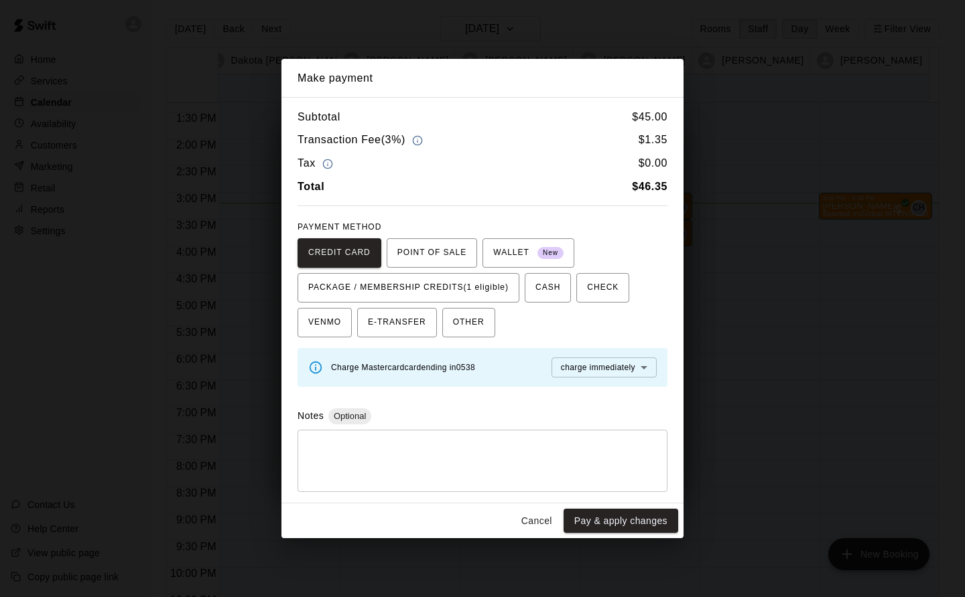
click at [482, 516] on button "Cancel" at bounding box center [536, 521] width 43 height 25
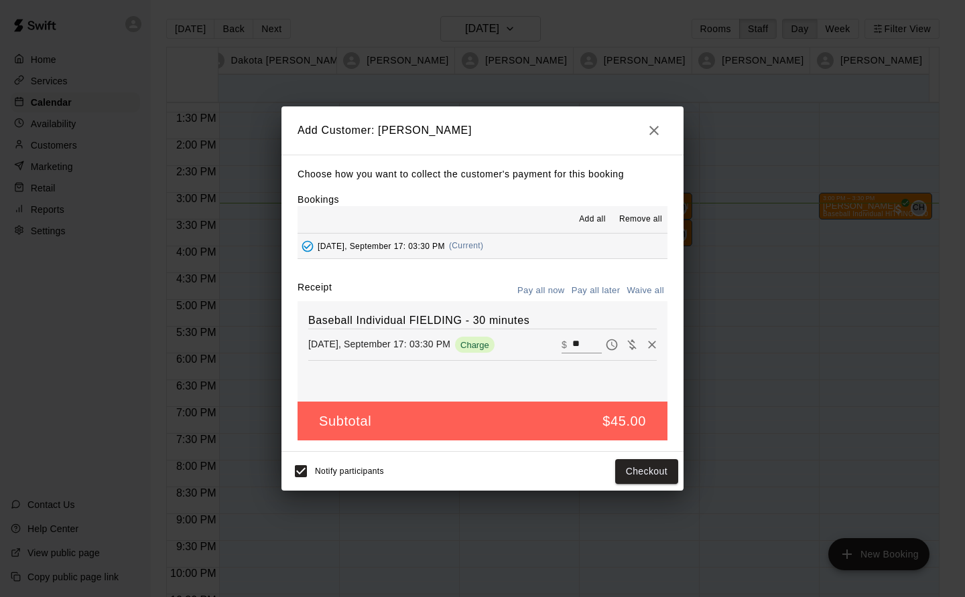
click at [482, 283] on button "Pay all later" at bounding box center [596, 291] width 56 height 21
click at [482, 476] on button "Add customer" at bounding box center [636, 471] width 82 height 25
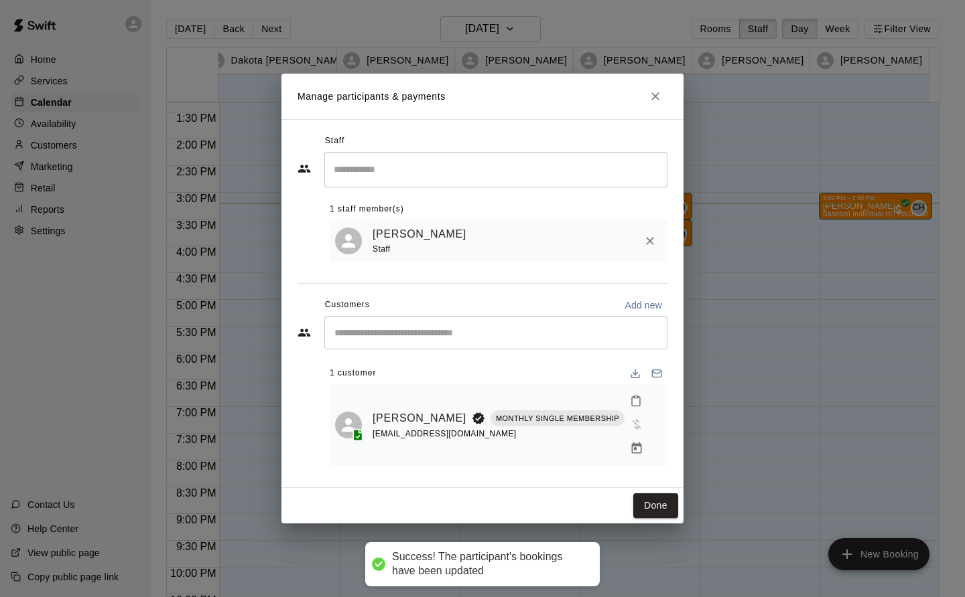
click at [482, 497] on button "Done" at bounding box center [655, 506] width 45 height 25
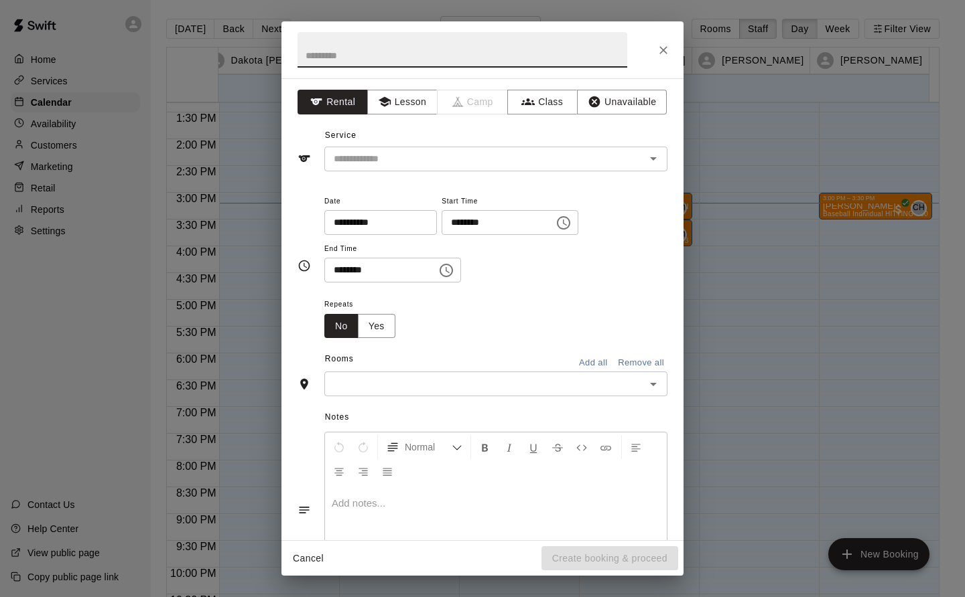
click at [389, 115] on div "**********" at bounding box center [482, 309] width 402 height 462
click at [396, 111] on button "Lesson" at bounding box center [402, 102] width 70 height 25
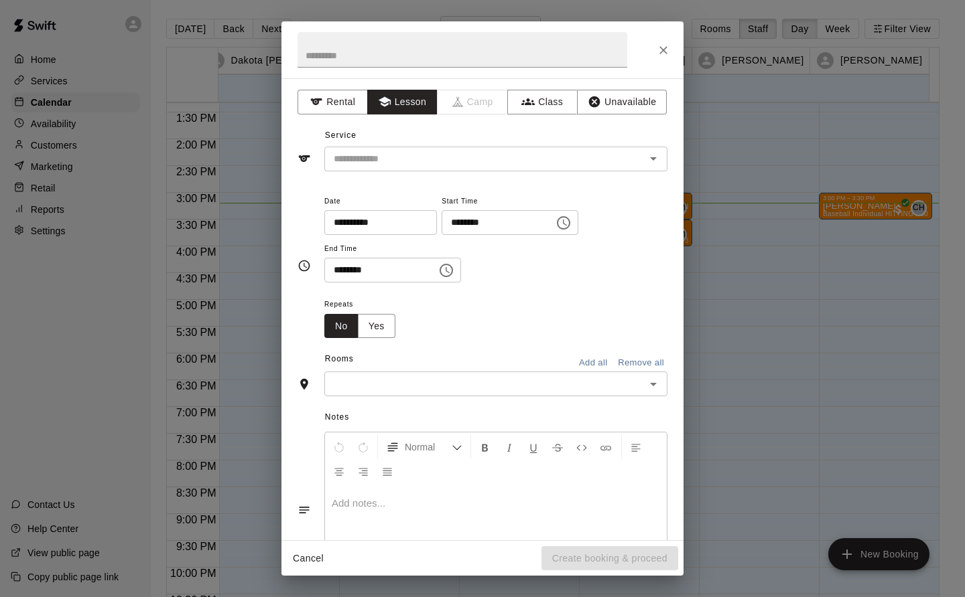
click at [382, 155] on input "text" at bounding box center [475, 159] width 295 height 17
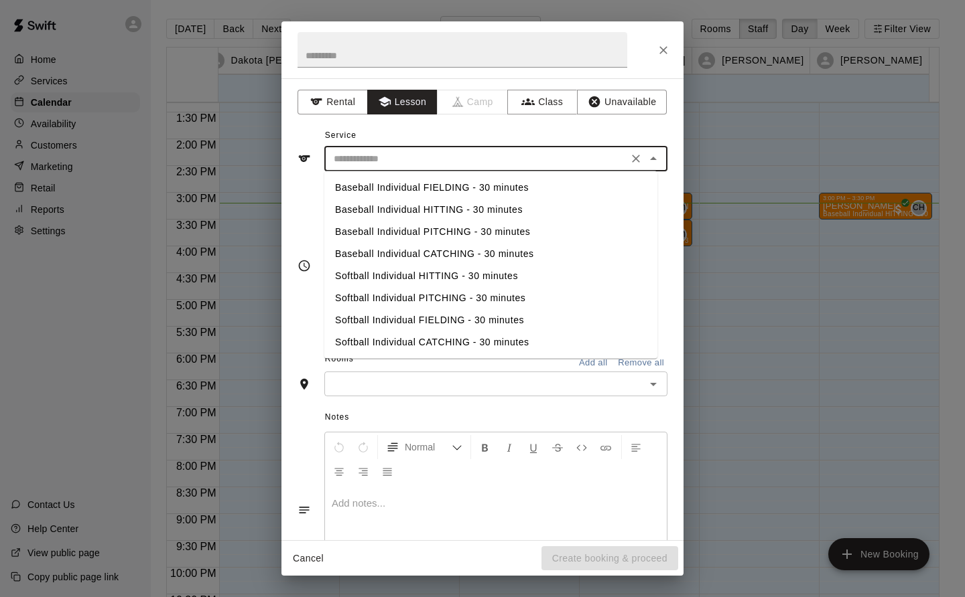
click at [464, 213] on li "Baseball Individual HITTING - 30 minutes" at bounding box center [490, 210] width 333 height 22
type input "**********"
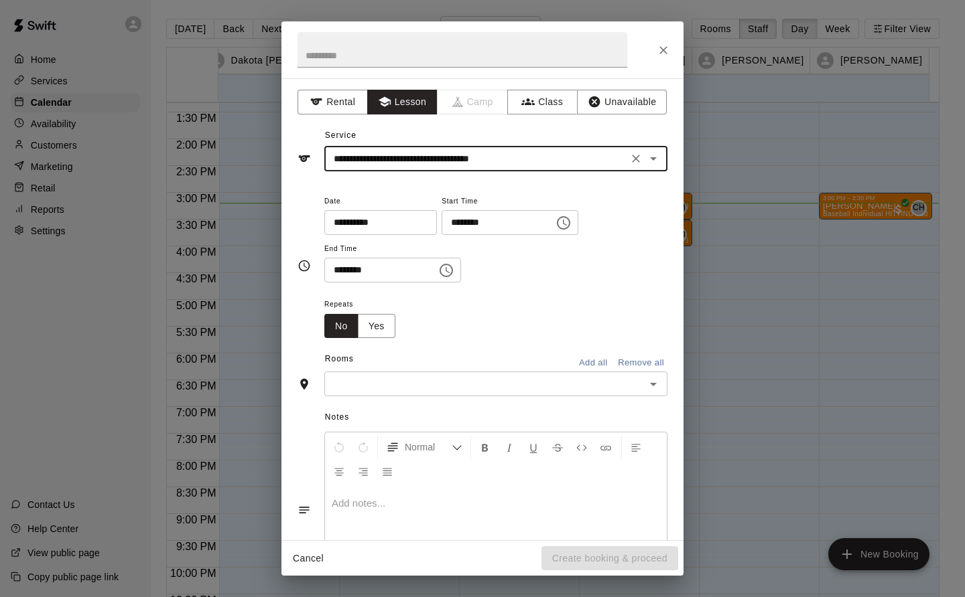
click at [396, 391] on input "text" at bounding box center [484, 384] width 313 height 17
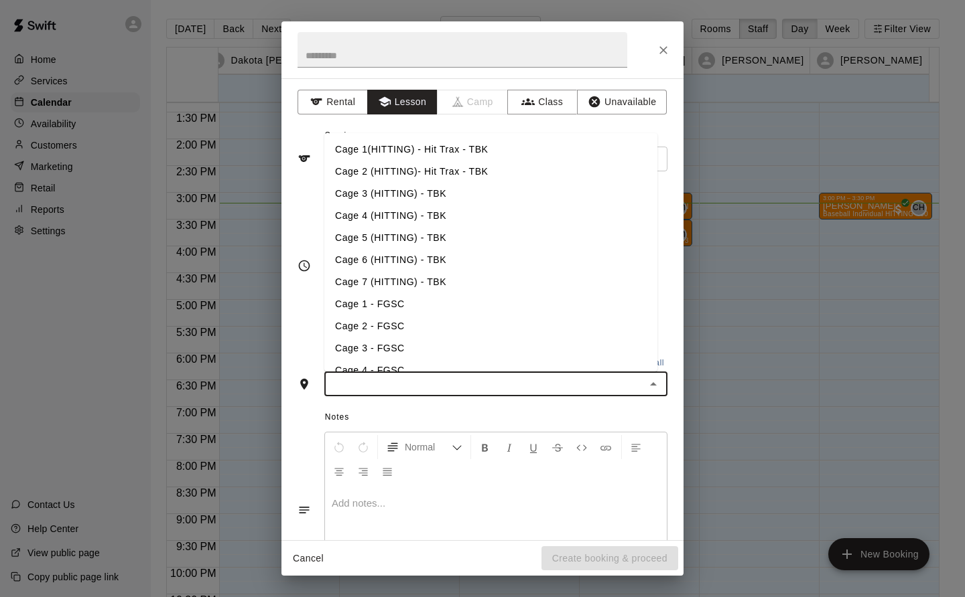
click at [427, 189] on li "Cage 3 (HITTING) - TBK" at bounding box center [490, 194] width 333 height 22
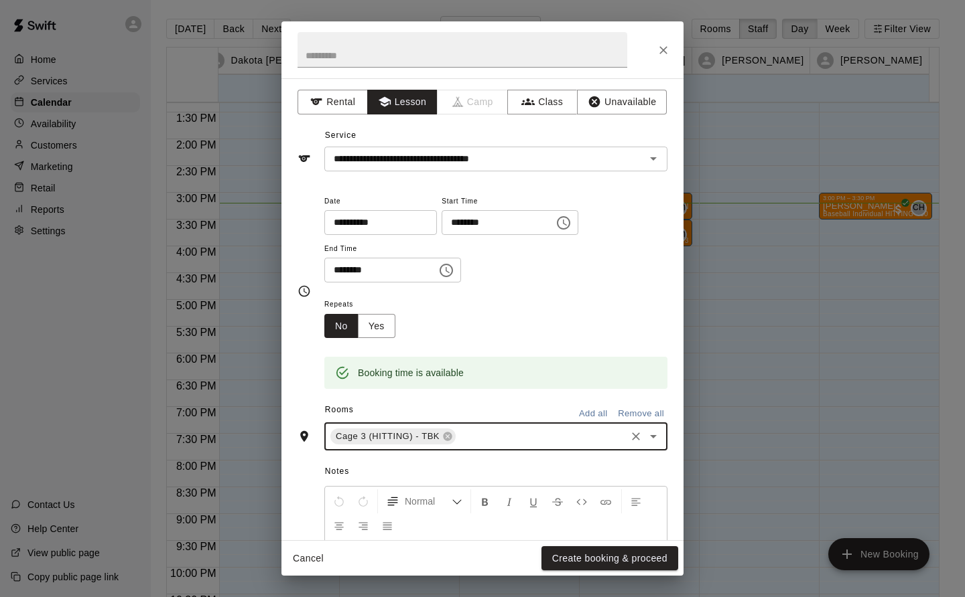
click at [482, 555] on button "Create booking & proceed" at bounding box center [609, 559] width 137 height 25
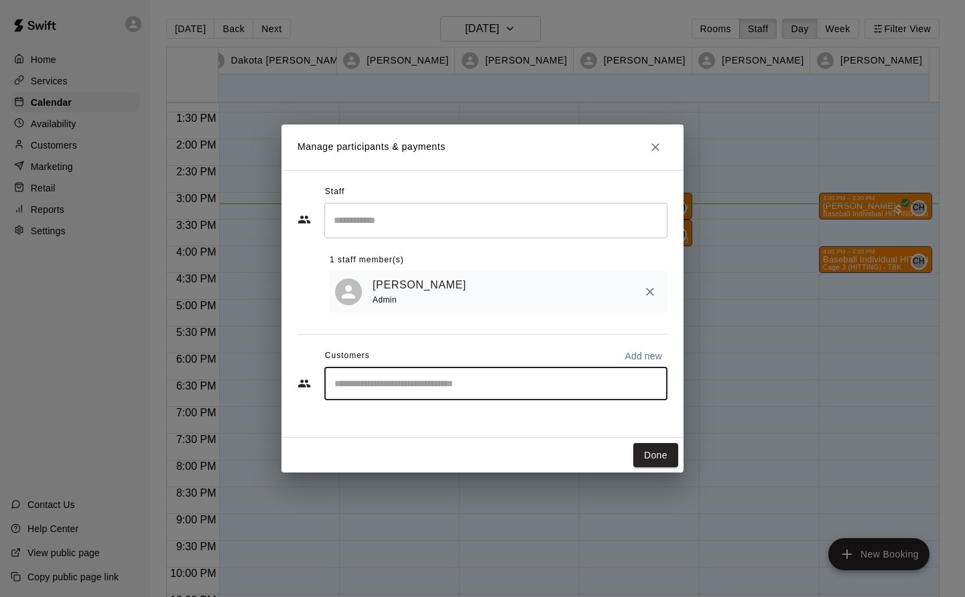
type input "********"
click at [482, 380] on icon "Clear" at bounding box center [652, 383] width 13 height 13
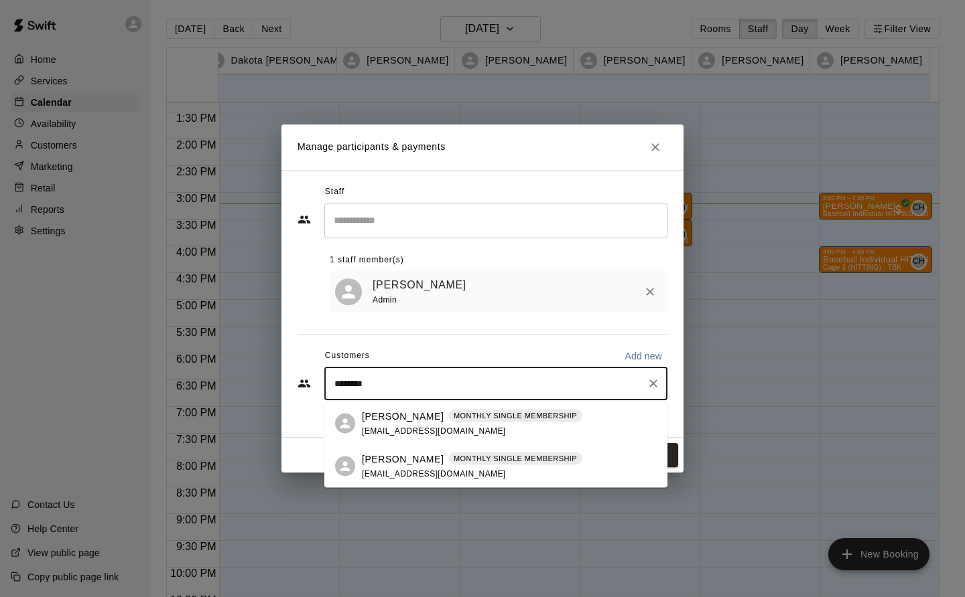
type input "********"
click at [482, 462] on p "MONTHLY SINGLE MEMBERSHIP" at bounding box center [514, 458] width 123 height 11
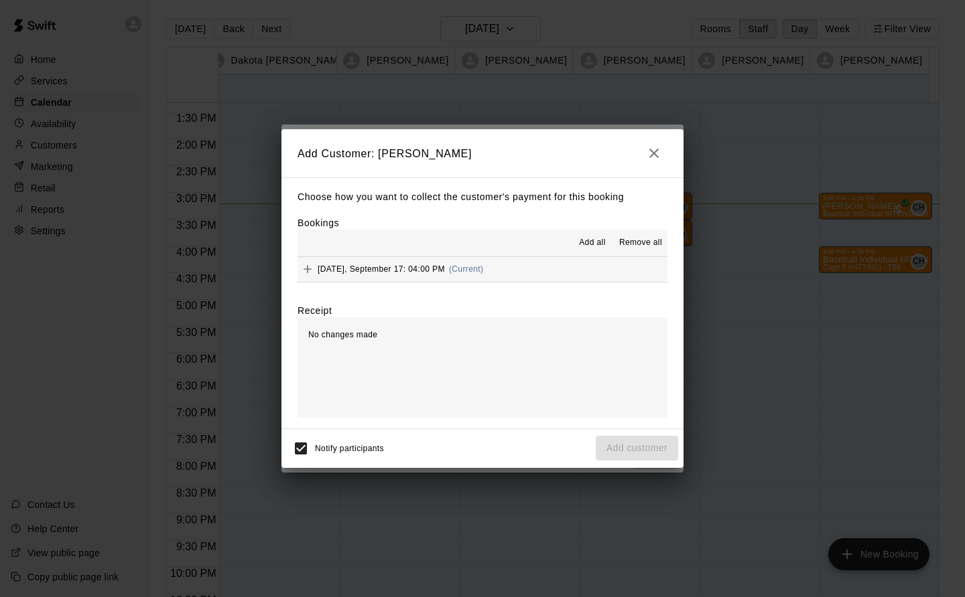
click at [439, 269] on span "Wednesday, September 17: 04:00 PM" at bounding box center [380, 269] width 127 height 9
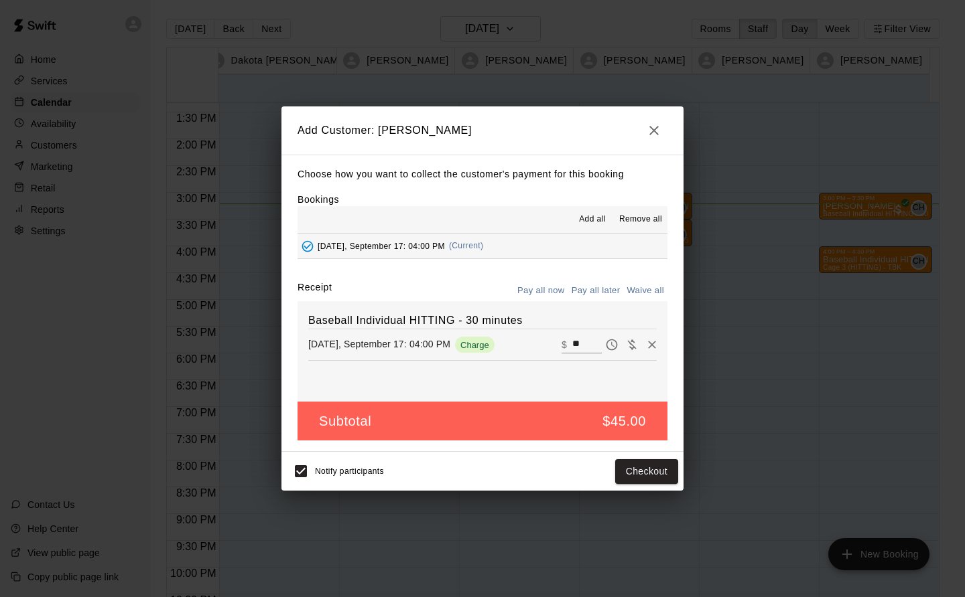
click at [482, 293] on button "Pay all later" at bounding box center [596, 291] width 56 height 21
click at [482, 473] on button "Add customer" at bounding box center [636, 471] width 82 height 25
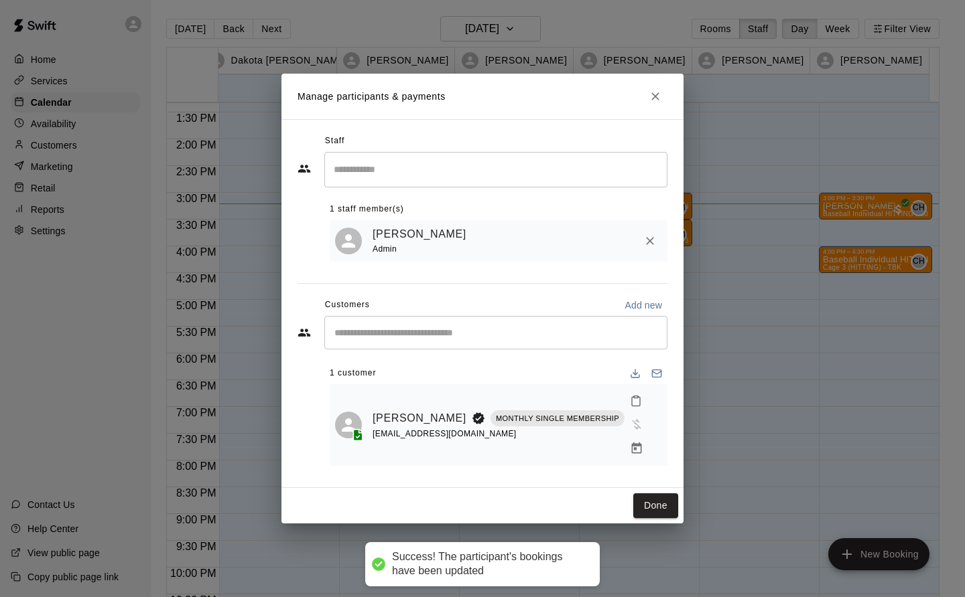
click at [482, 497] on button "Done" at bounding box center [655, 506] width 45 height 25
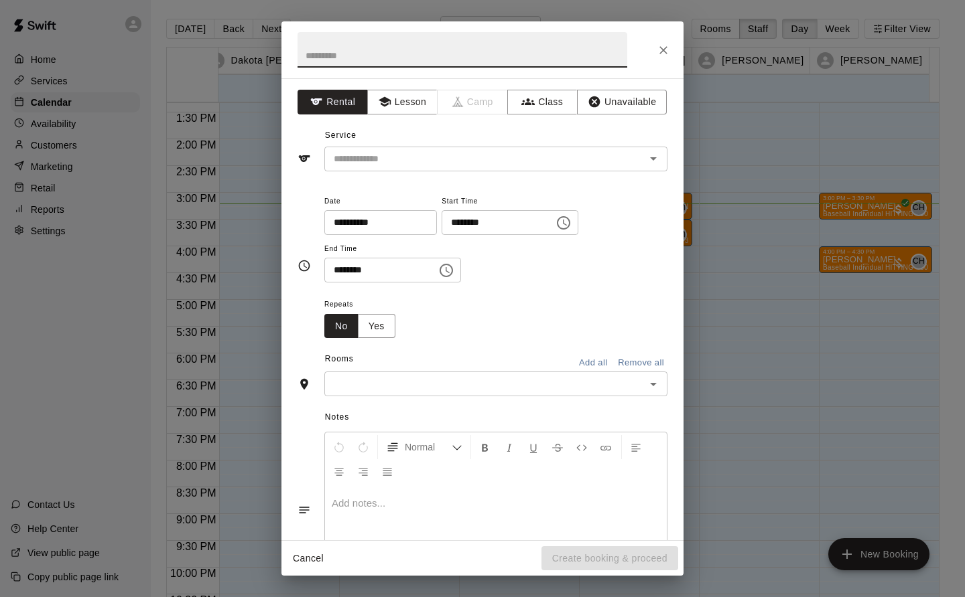
click at [405, 101] on button "Lesson" at bounding box center [402, 102] width 70 height 25
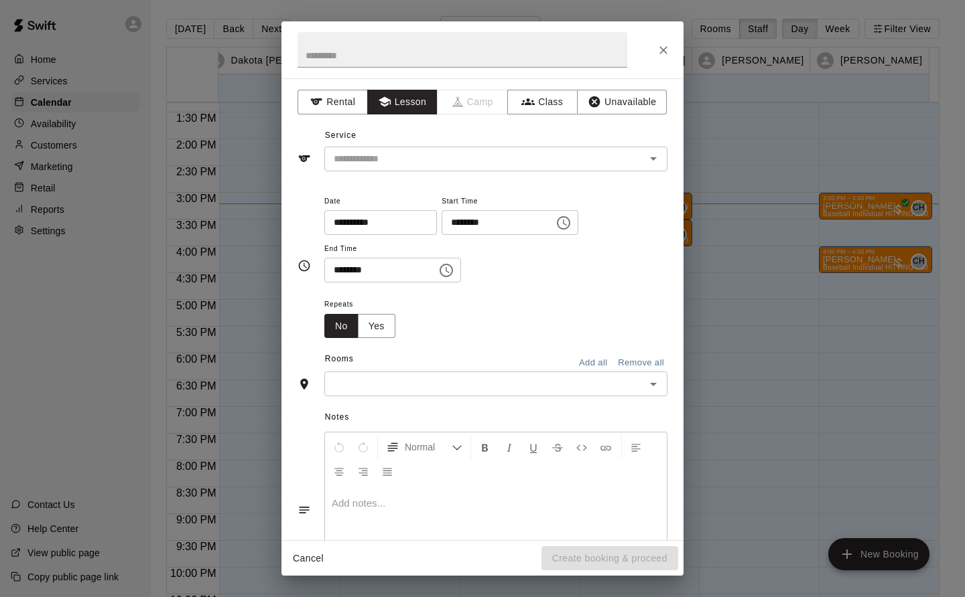
click at [432, 150] on div "​" at bounding box center [495, 159] width 343 height 25
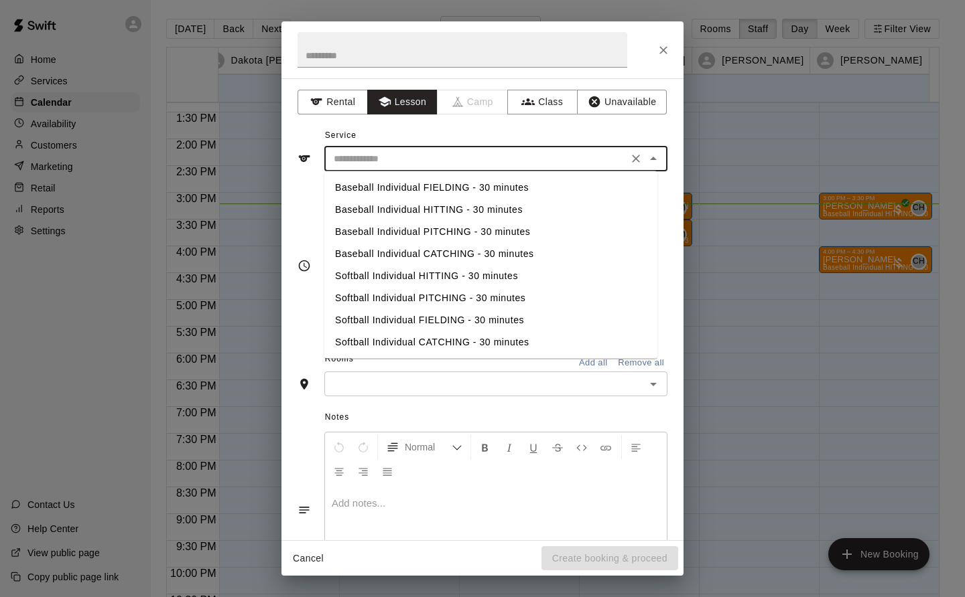
click at [467, 234] on li "Baseball Individual PITCHING - 30 minutes" at bounding box center [490, 232] width 333 height 22
type input "**********"
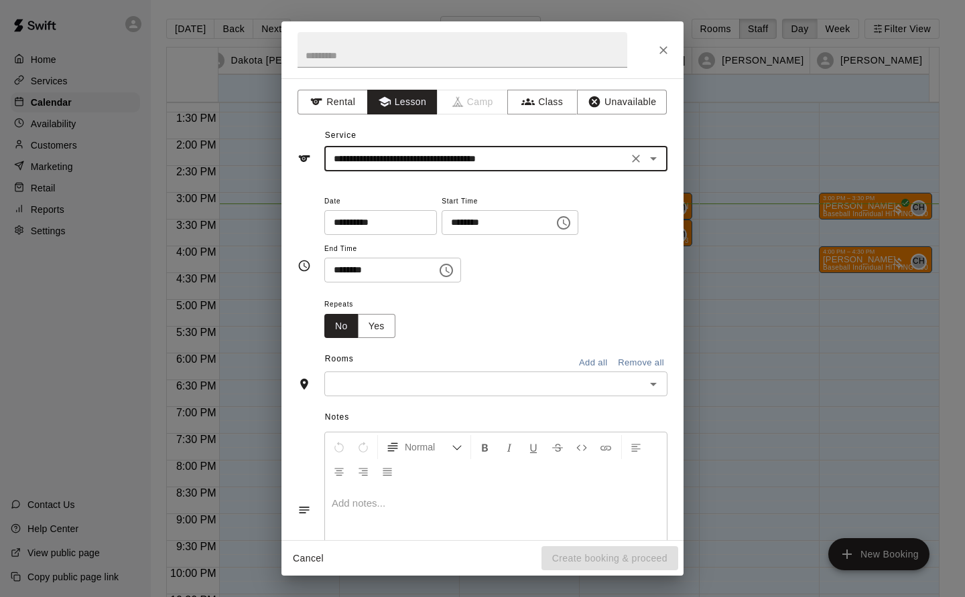
click at [432, 386] on input "text" at bounding box center [484, 384] width 313 height 17
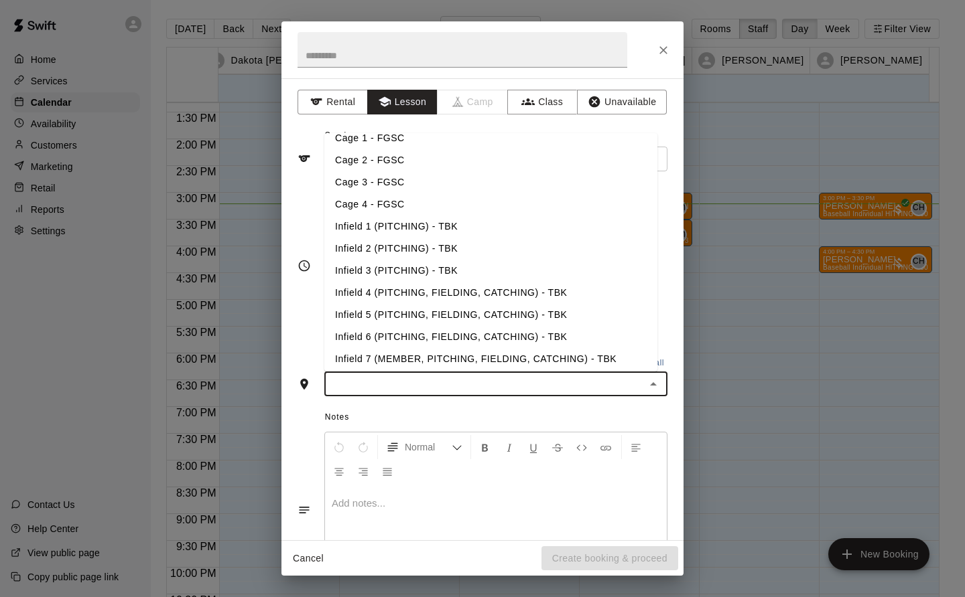
scroll to position [162, 0]
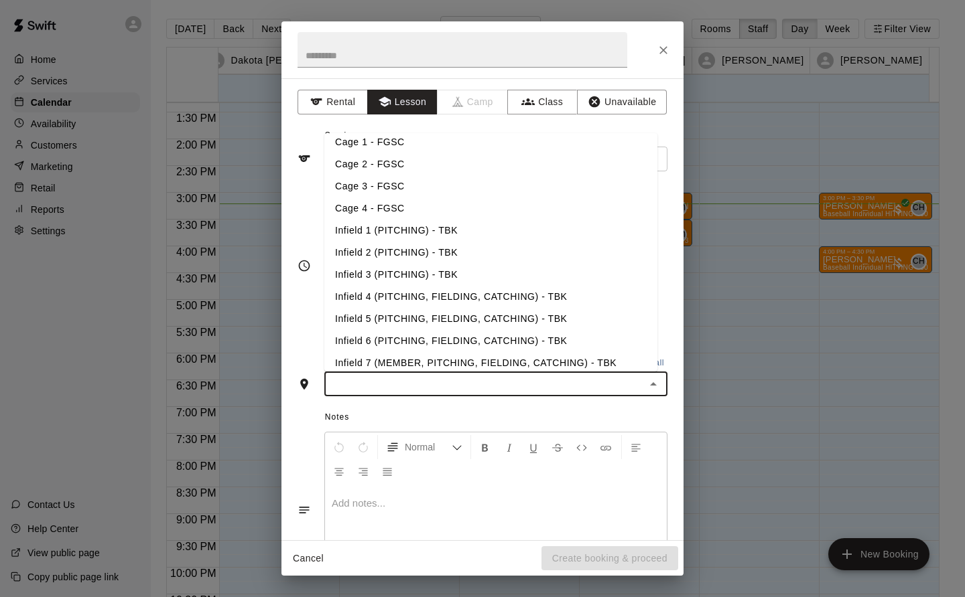
click at [445, 229] on li "Infield 1 (PITCHING) - TBK" at bounding box center [490, 231] width 333 height 22
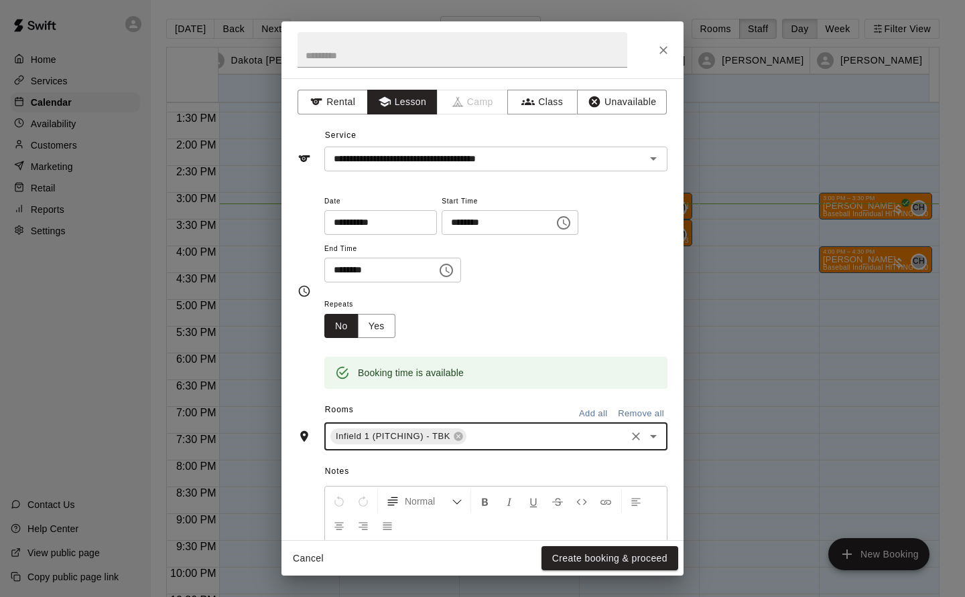
click at [482, 555] on button "Create booking & proceed" at bounding box center [609, 559] width 137 height 25
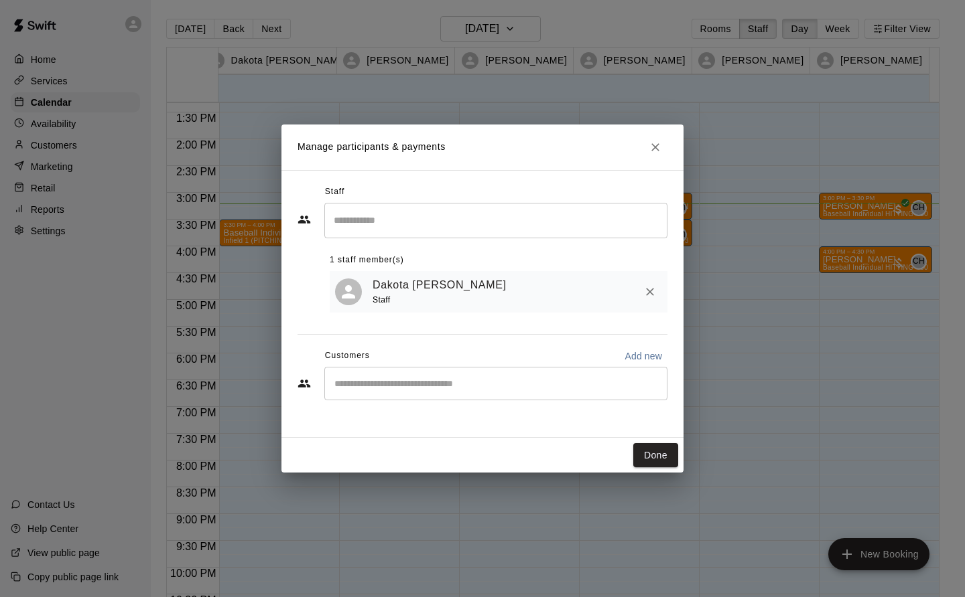
click at [482, 451] on button "Done" at bounding box center [655, 455] width 45 height 25
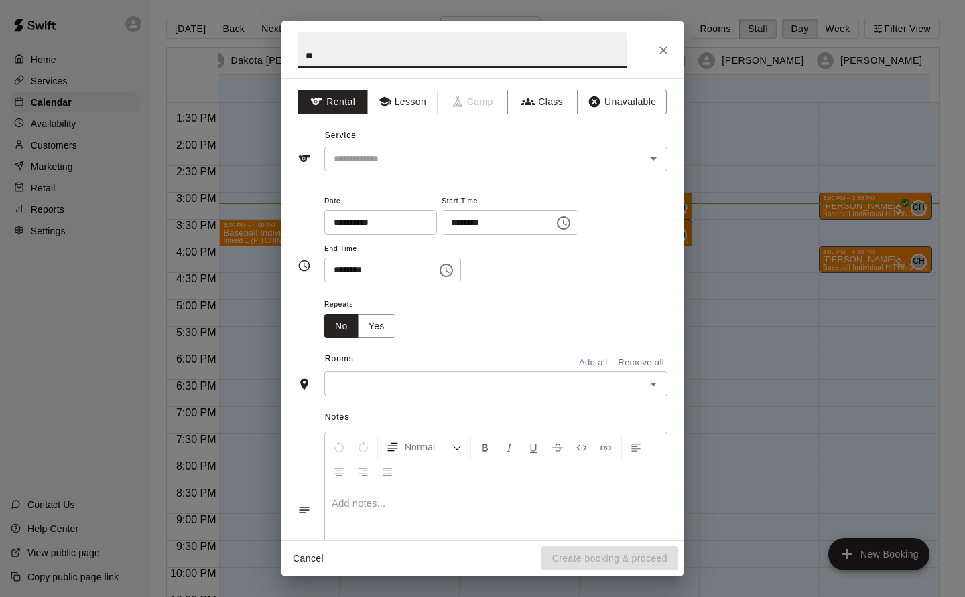
click at [366, 46] on input "*" at bounding box center [462, 50] width 330 height 36
click at [332, 54] on input "*" at bounding box center [462, 50] width 330 height 36
click at [340, 52] on input "*" at bounding box center [462, 50] width 330 height 36
click at [325, 62] on input "*" at bounding box center [462, 50] width 330 height 36
click at [352, 61] on input "***" at bounding box center [462, 50] width 330 height 36
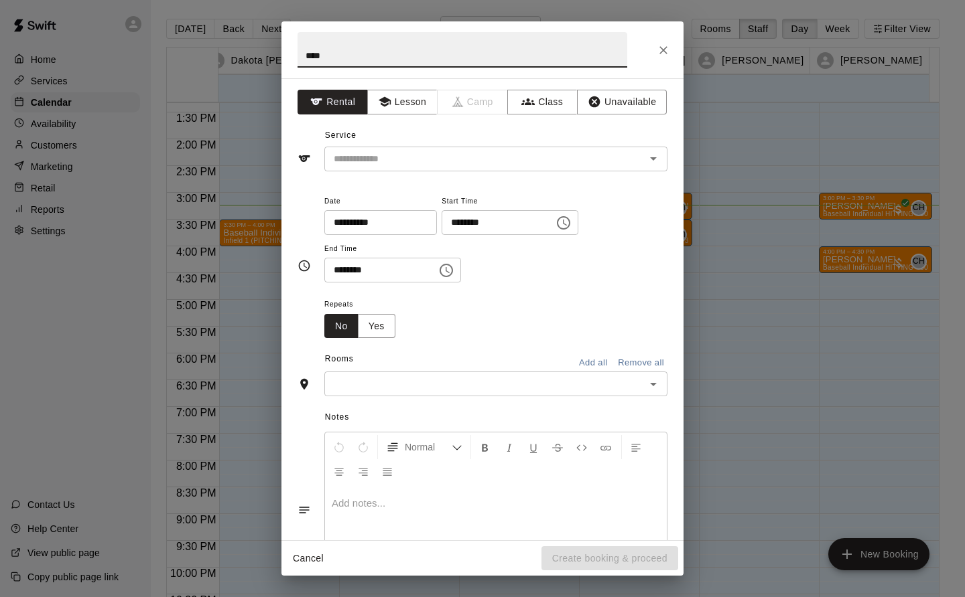
click at [362, 55] on input "***" at bounding box center [462, 50] width 330 height 36
type input "***"
click at [482, 52] on icon "Close" at bounding box center [662, 50] width 13 height 13
click at [422, 110] on button "Lesson" at bounding box center [402, 102] width 70 height 25
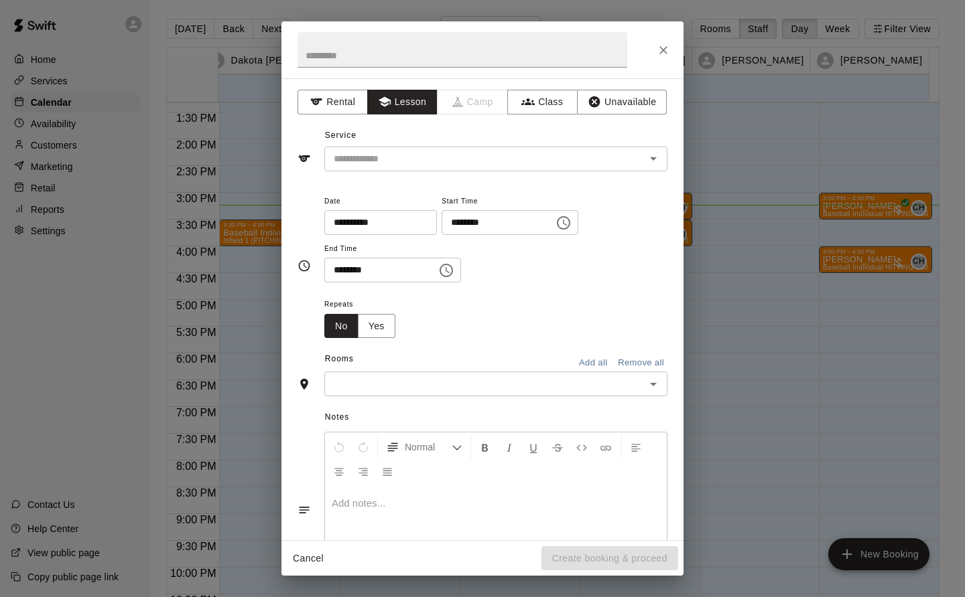
click at [422, 155] on input "text" at bounding box center [475, 159] width 295 height 17
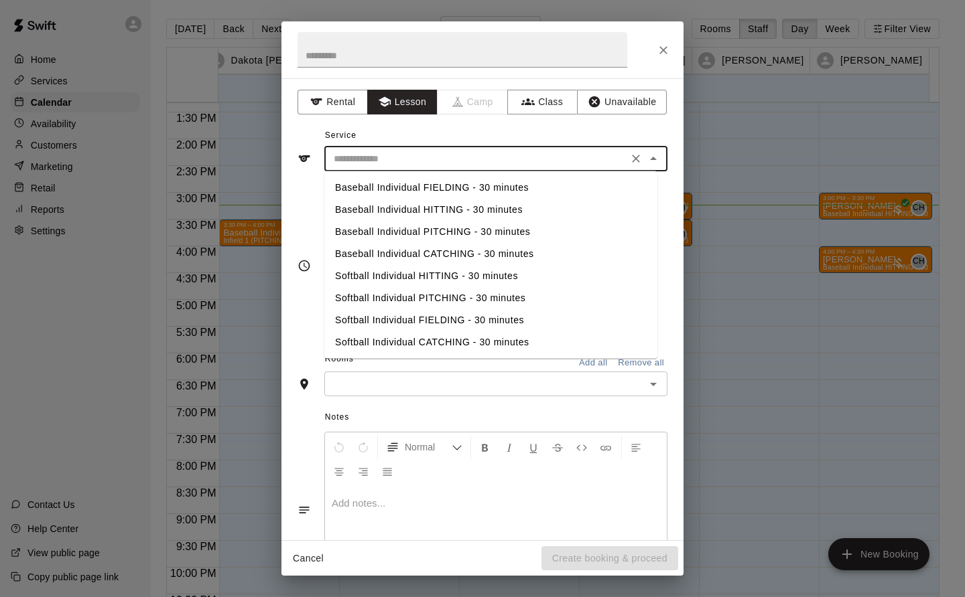
click at [467, 228] on li "Baseball Individual PITCHING - 30 minutes" at bounding box center [490, 232] width 333 height 22
type input "**********"
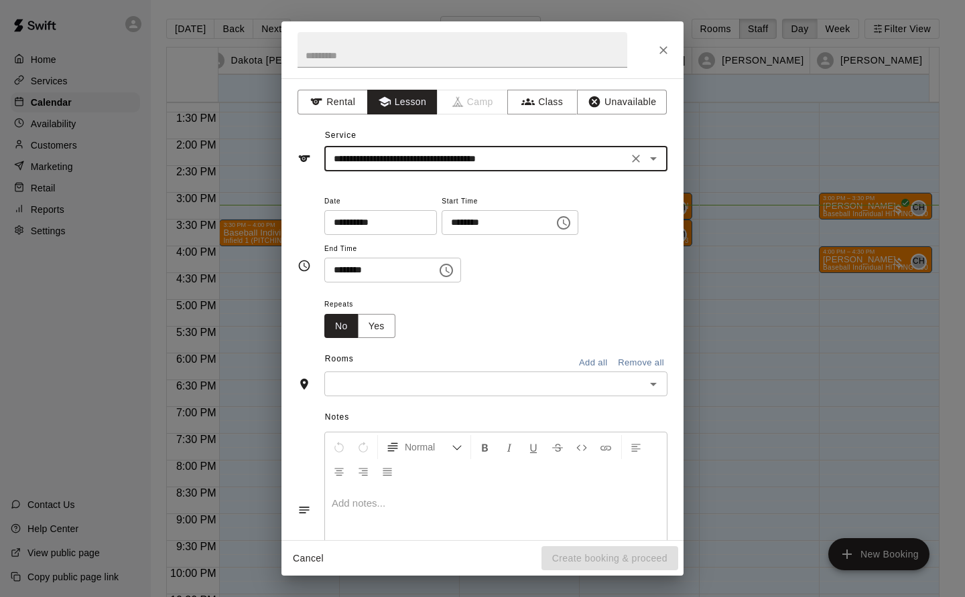
click at [394, 386] on input "text" at bounding box center [484, 384] width 313 height 17
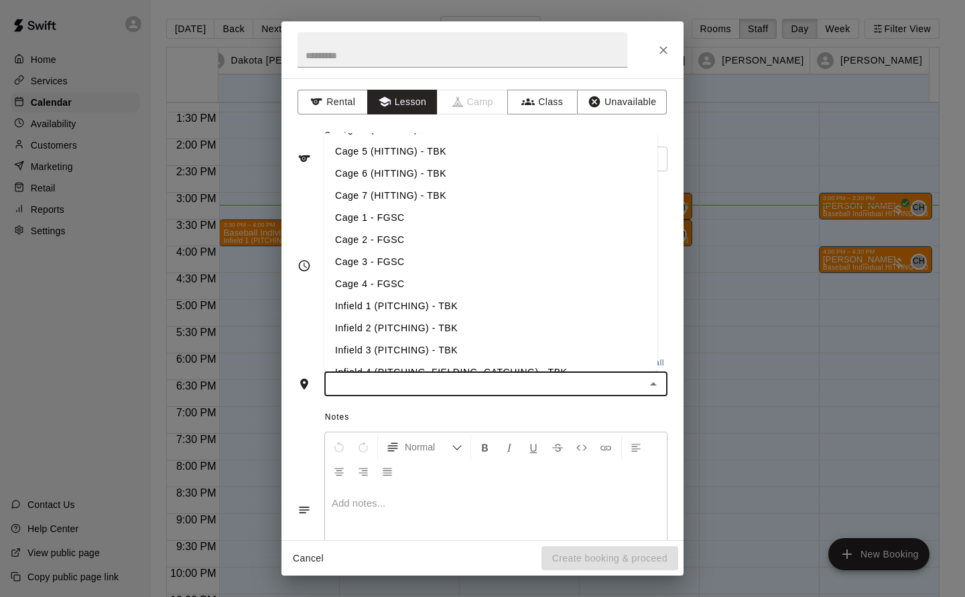
scroll to position [110, 0]
click at [436, 280] on li "Infield 1 (PITCHING) - TBK" at bounding box center [490, 283] width 333 height 22
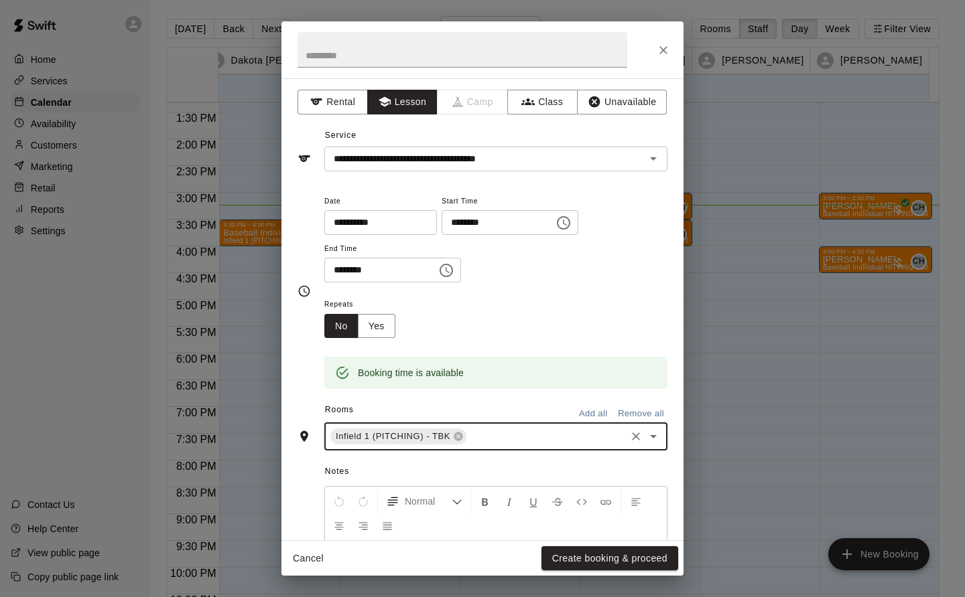
click at [482, 555] on button "Create booking & proceed" at bounding box center [609, 559] width 137 height 25
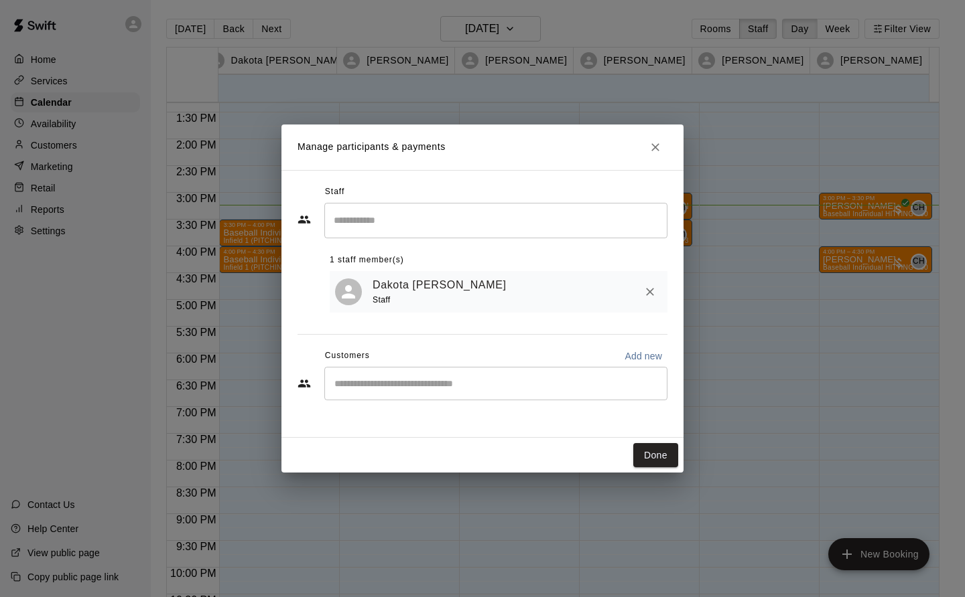
click at [482, 455] on button "Done" at bounding box center [655, 455] width 45 height 25
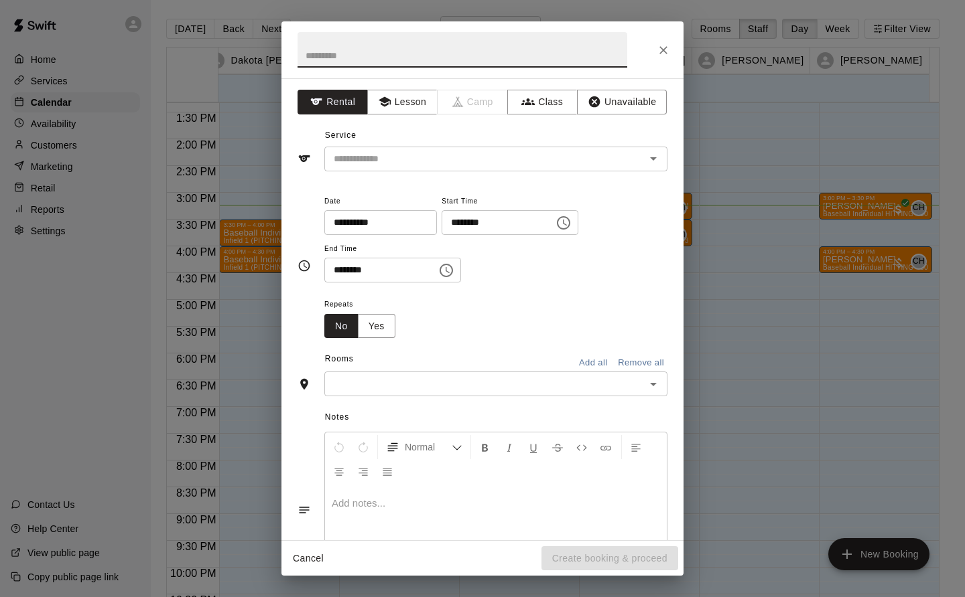
click at [410, 107] on button "Lesson" at bounding box center [402, 102] width 70 height 25
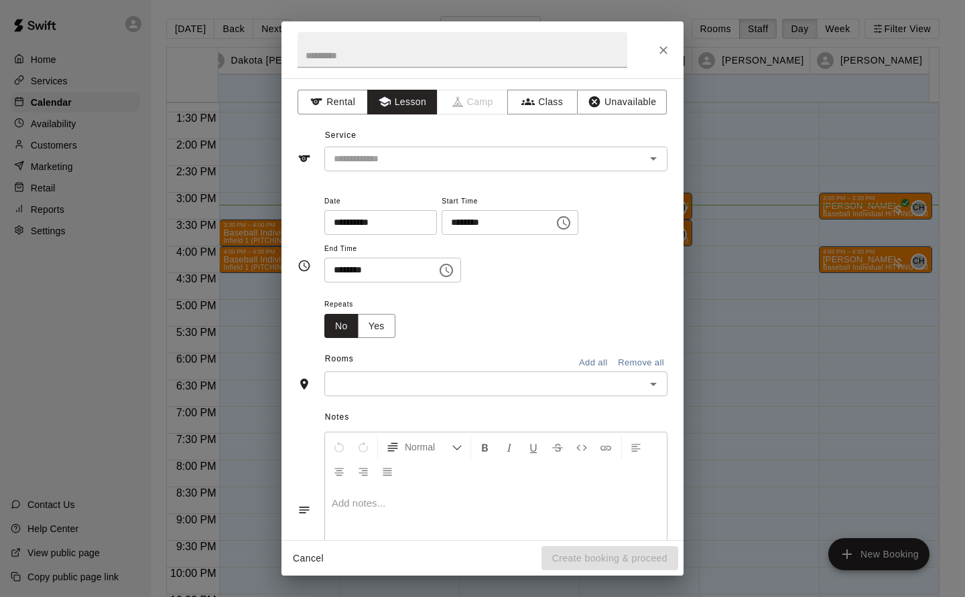
click at [457, 162] on input "text" at bounding box center [475, 159] width 295 height 17
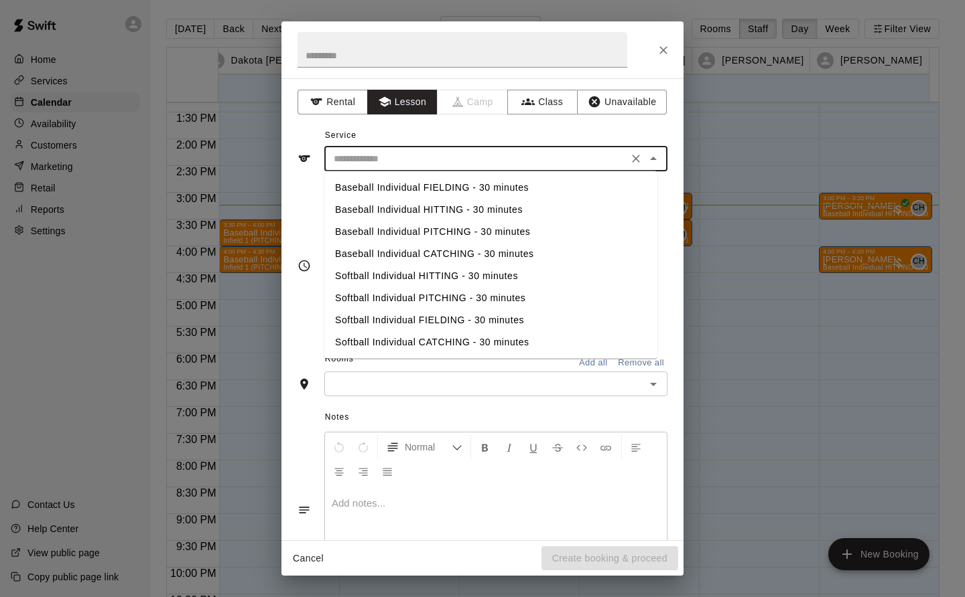
click at [482, 228] on li "Baseball Individual PITCHING - 30 minutes" at bounding box center [490, 232] width 333 height 22
type input "**********"
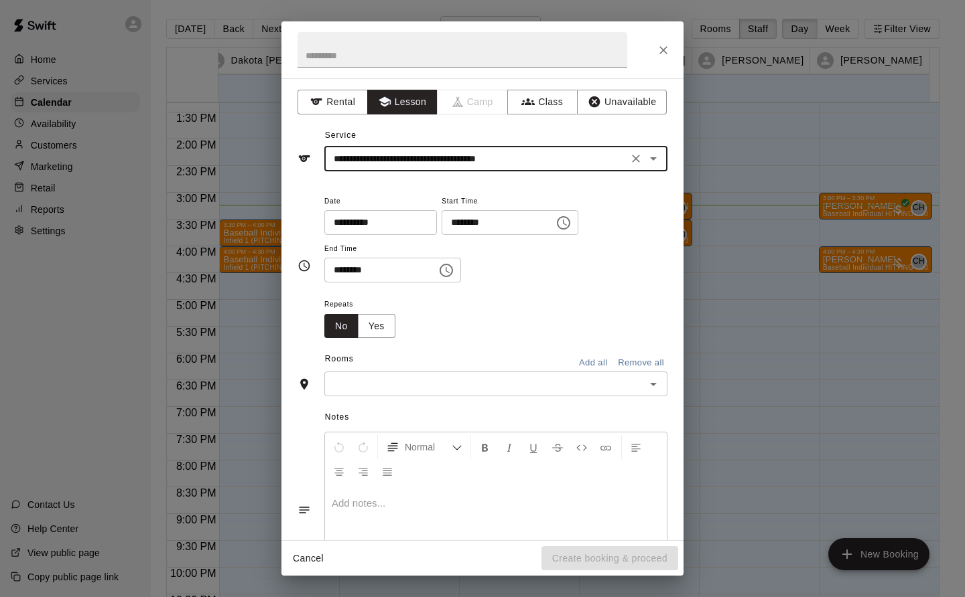
click at [482, 382] on input "text" at bounding box center [484, 384] width 313 height 17
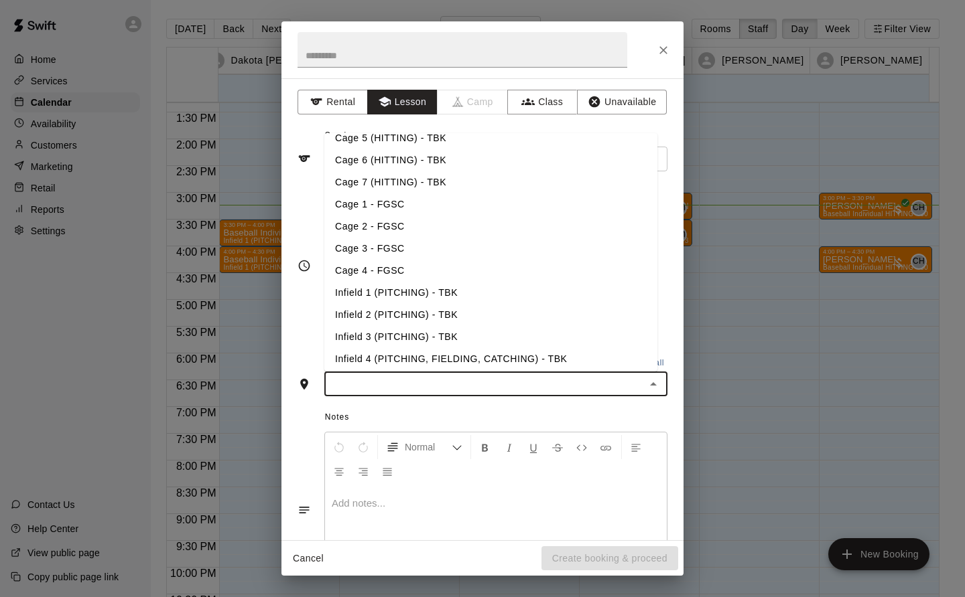
scroll to position [126, 0]
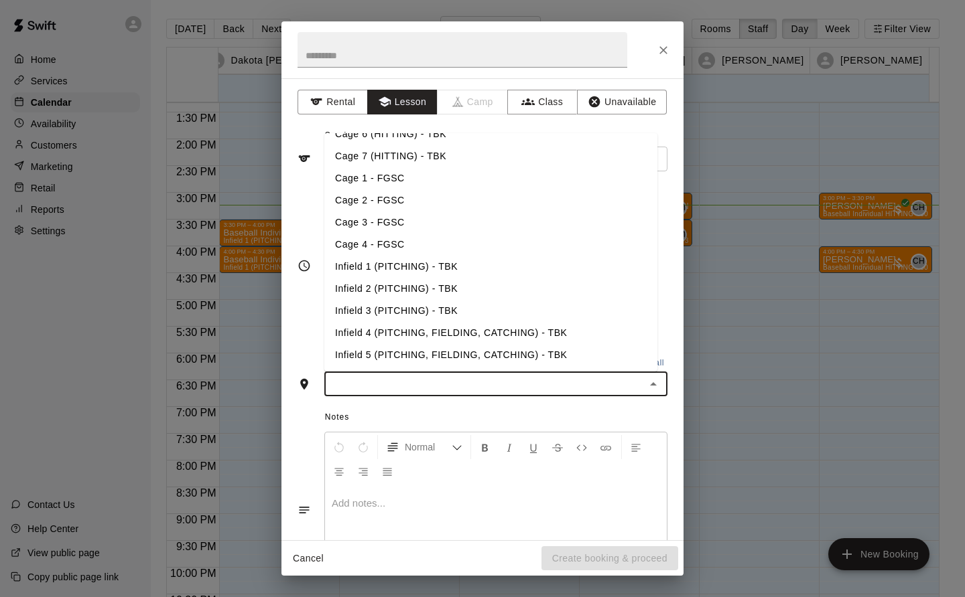
click at [427, 267] on li "Infield 1 (PITCHING) - TBK" at bounding box center [490, 267] width 333 height 22
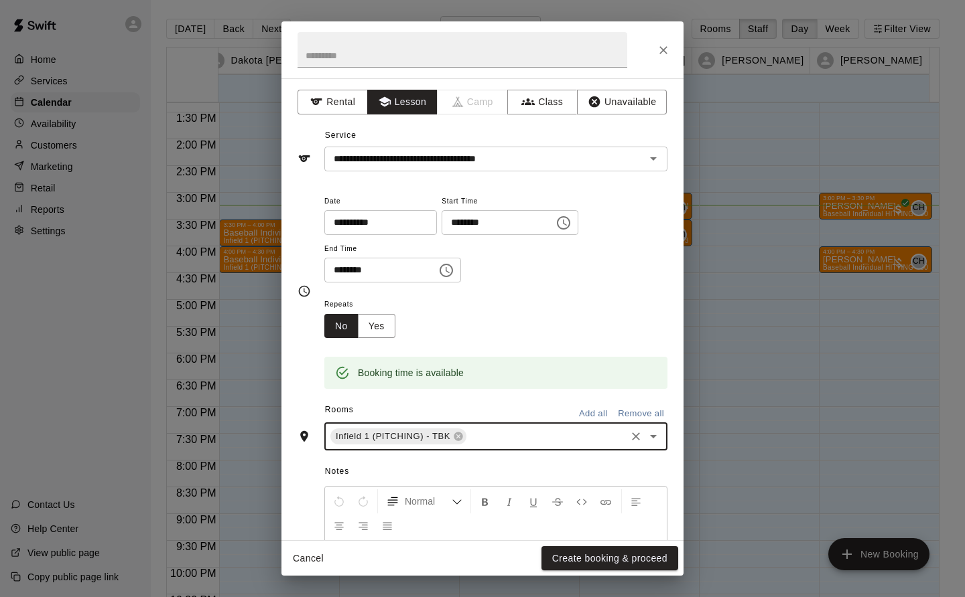
click at [482, 543] on div "Cancel Create booking & proceed" at bounding box center [482, 559] width 402 height 36
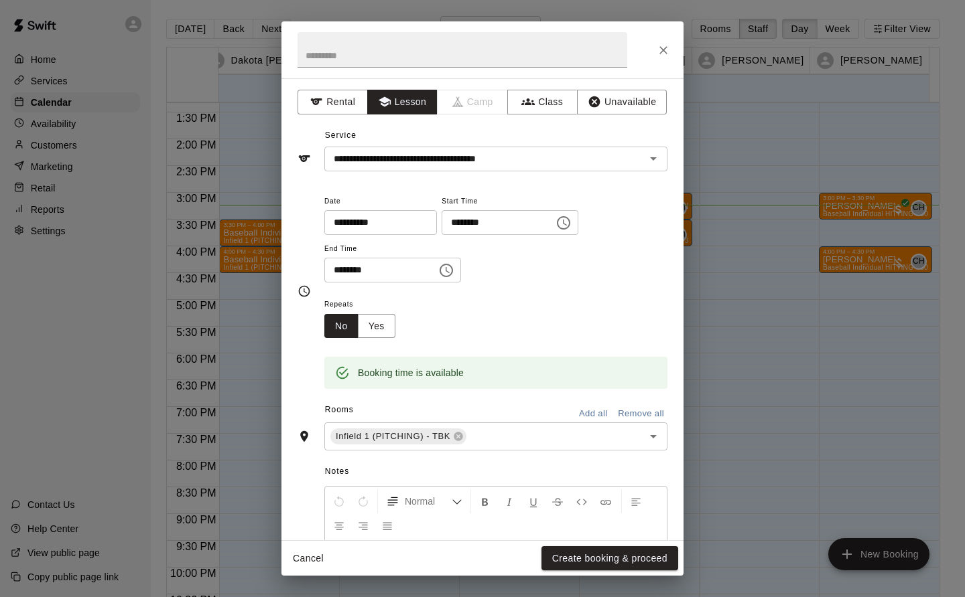
click at [482, 555] on button "Create booking & proceed" at bounding box center [609, 559] width 137 height 25
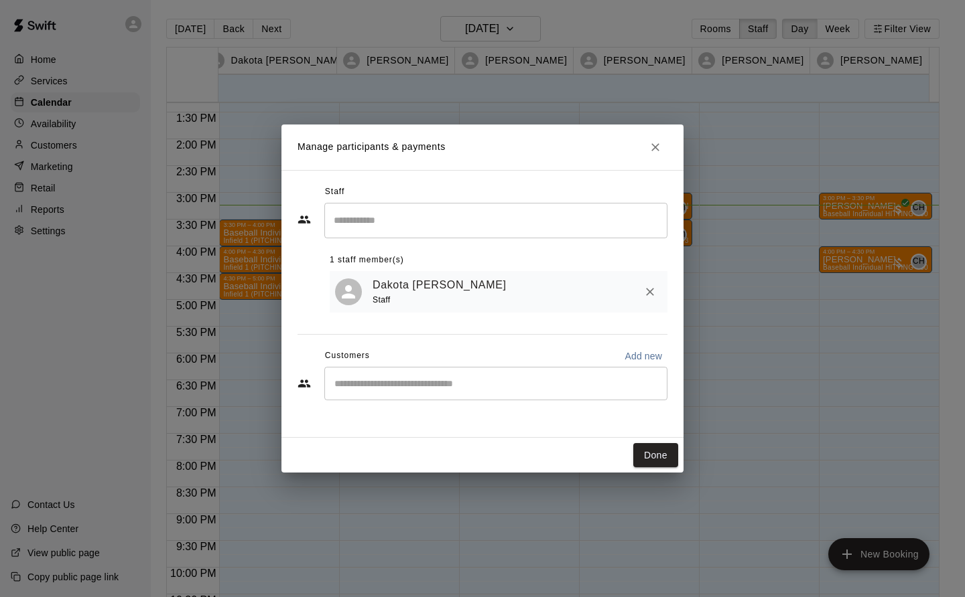
click at [482, 453] on button "Done" at bounding box center [655, 455] width 45 height 25
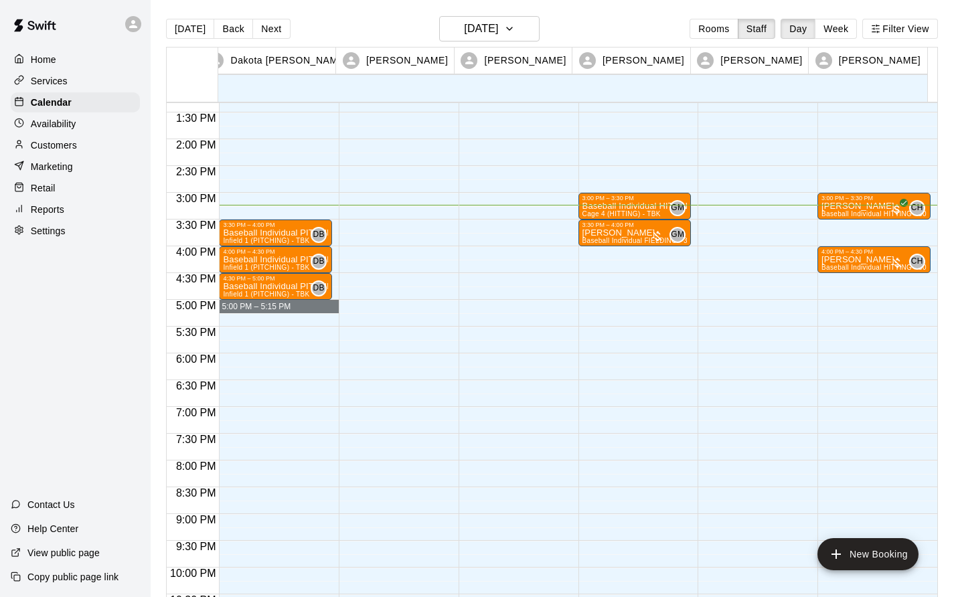
click at [305, 317] on div "3:30 PM – 4:00 PM Baseball Individual PITCHING - 30 minutes Infield 1 (PITCHING…" at bounding box center [275, 32] width 113 height 1286
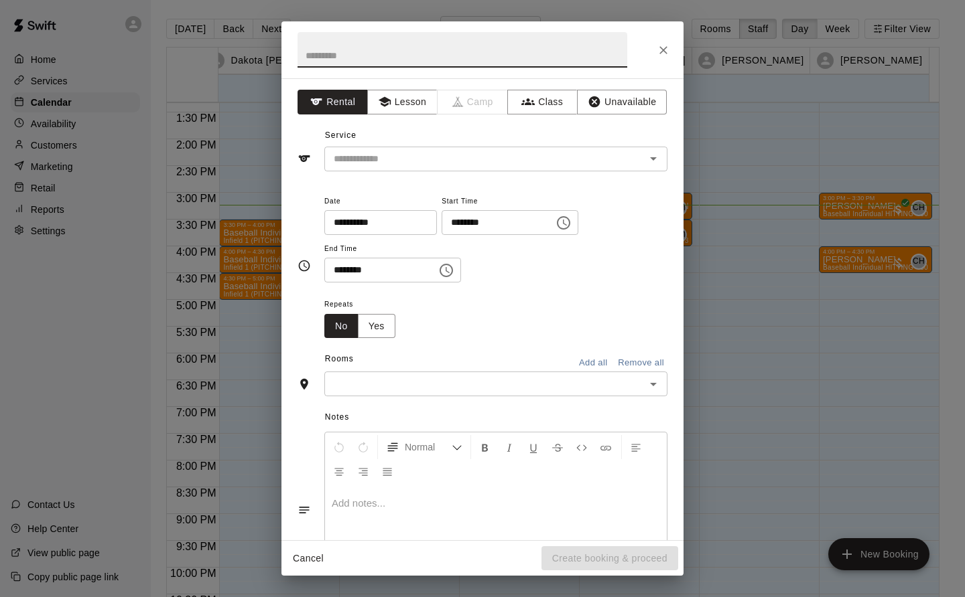
click at [482, 52] on icon "Close" at bounding box center [662, 50] width 13 height 13
click at [399, 98] on button "Lesson" at bounding box center [402, 102] width 70 height 25
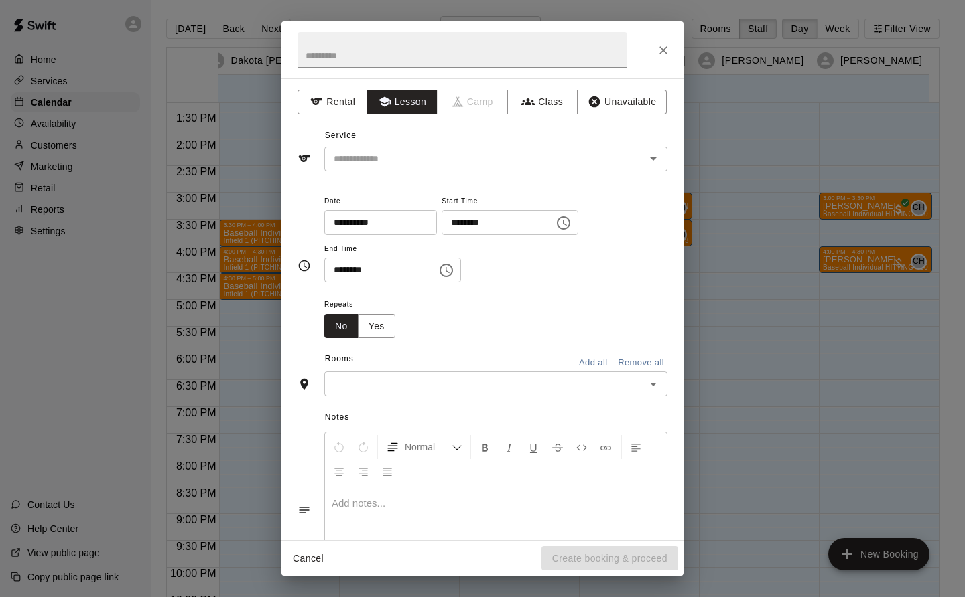
click at [415, 159] on input "text" at bounding box center [475, 159] width 295 height 17
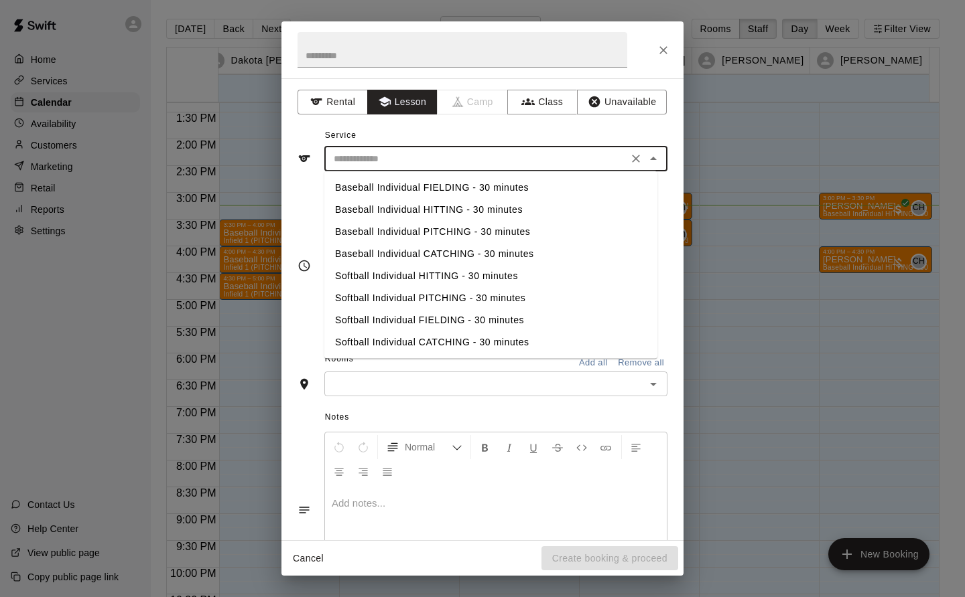
click at [474, 233] on li "Baseball Individual PITCHING - 30 minutes" at bounding box center [490, 232] width 333 height 22
type input "**********"
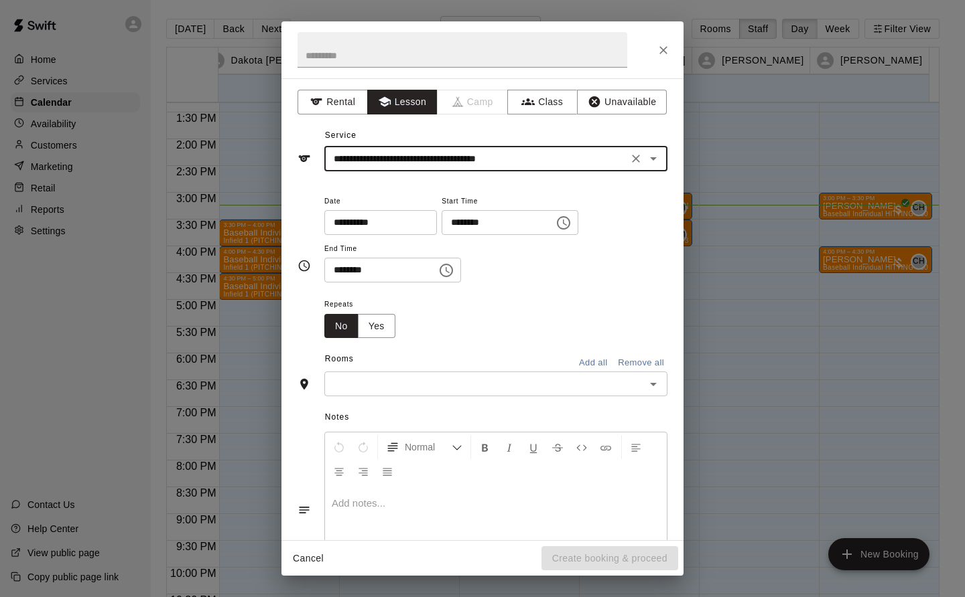
click at [417, 383] on input "text" at bounding box center [484, 384] width 313 height 17
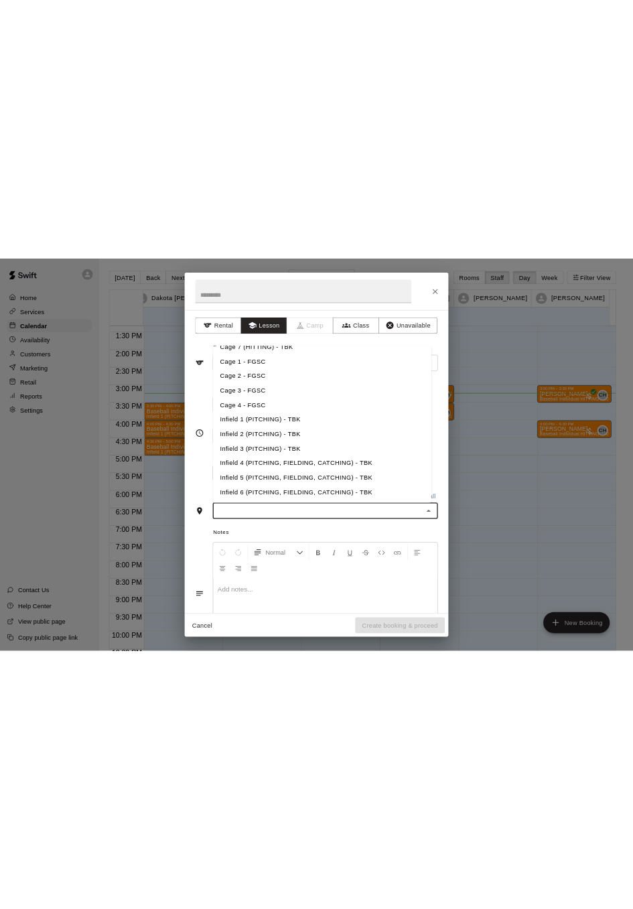
scroll to position [149, 0]
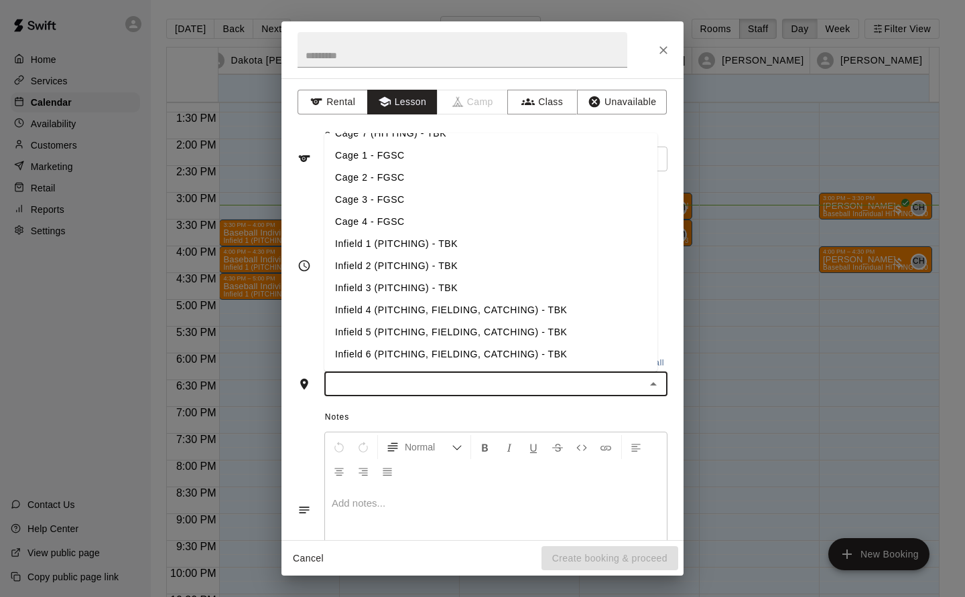
click at [435, 244] on li "Infield 1 (PITCHING) - TBK" at bounding box center [490, 244] width 333 height 22
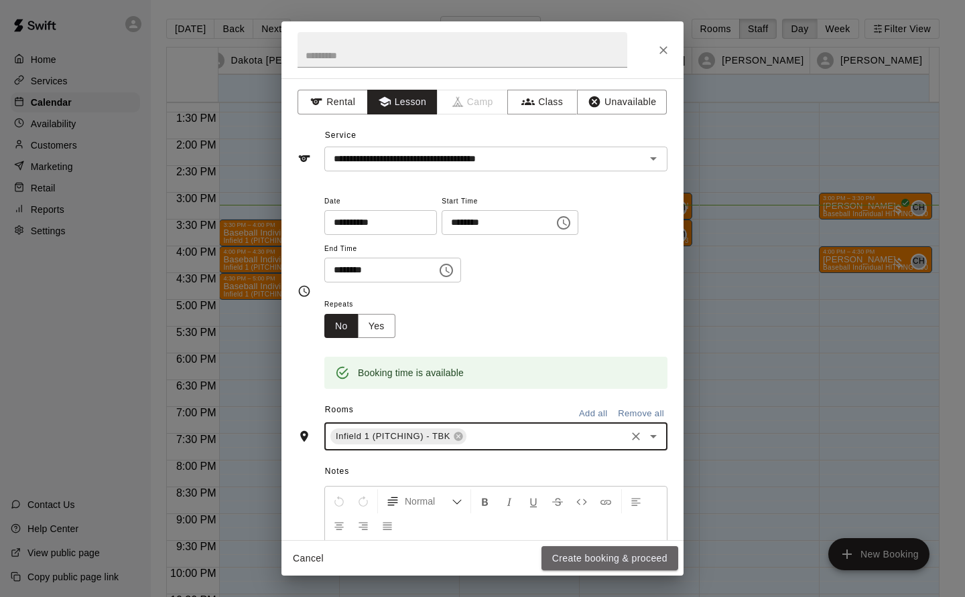
click at [482, 557] on button "Create booking & proceed" at bounding box center [609, 559] width 137 height 25
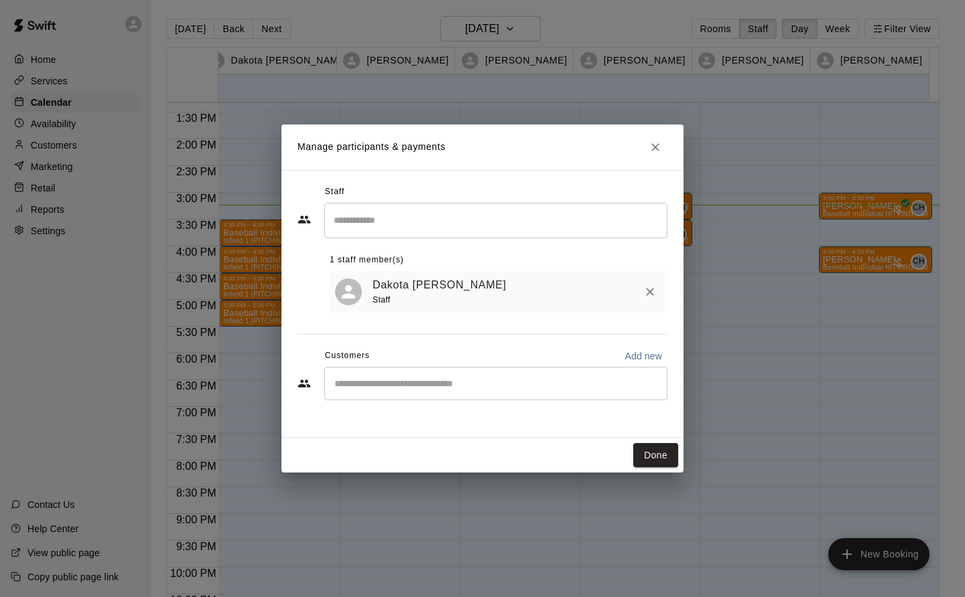
click at [482, 456] on button "Done" at bounding box center [655, 455] width 45 height 25
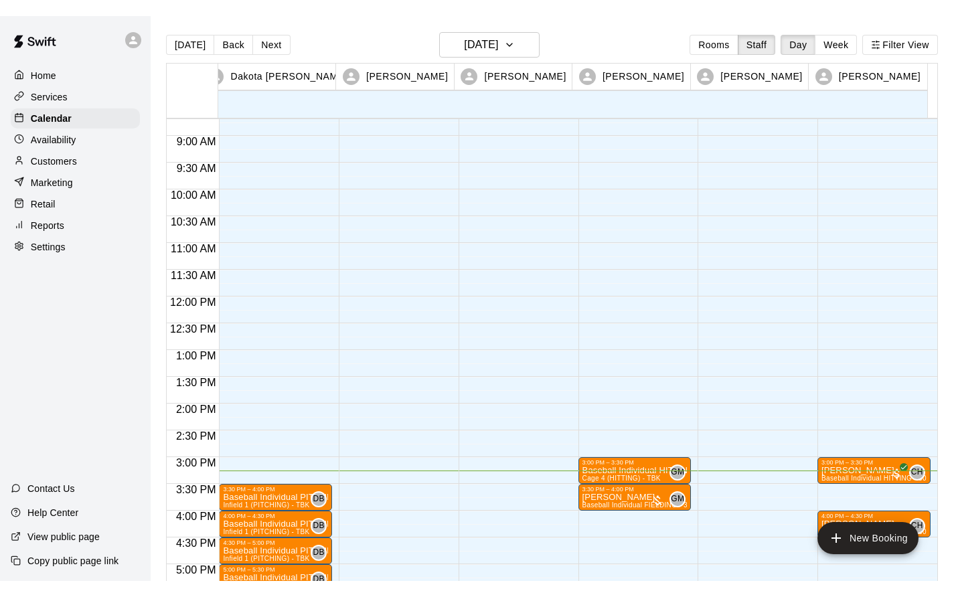
scroll to position [714, 0]
